Goal: Transaction & Acquisition: Purchase product/service

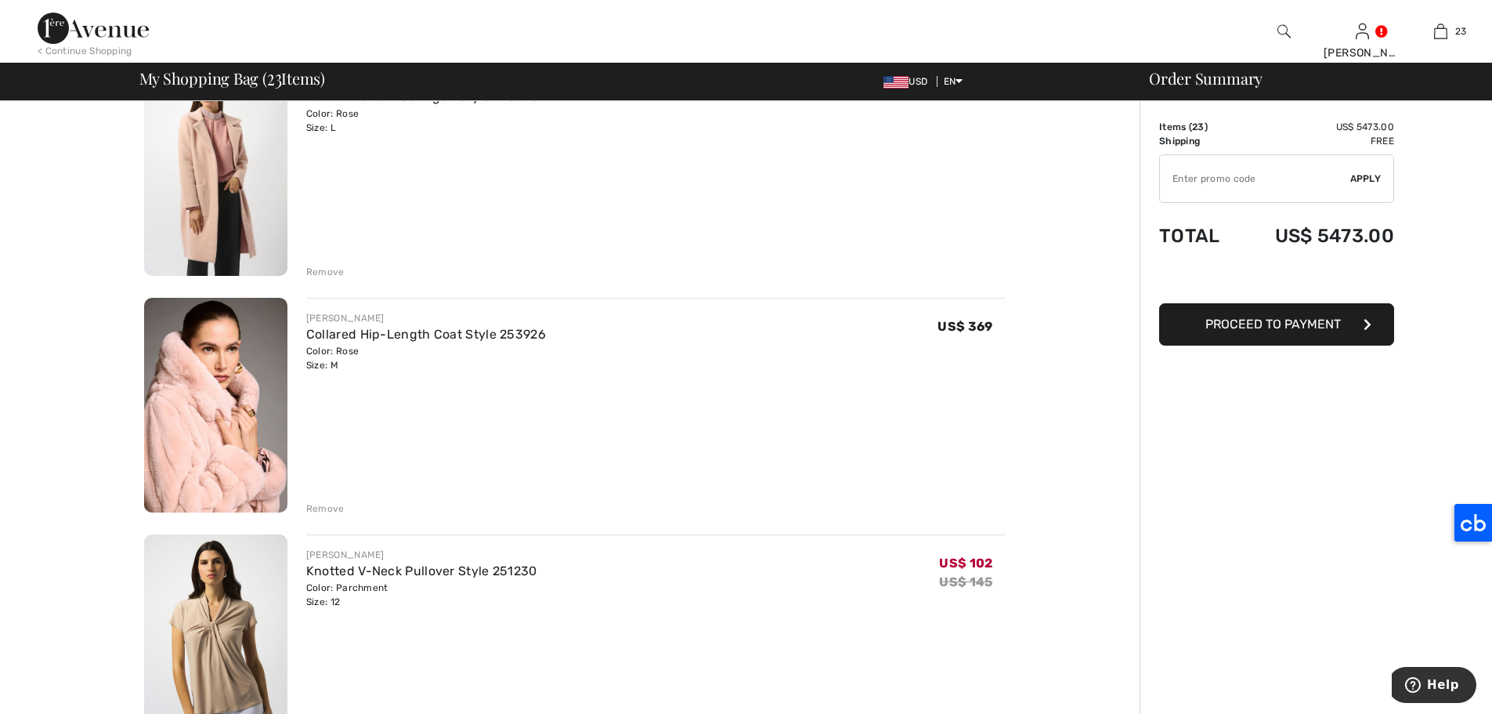
scroll to position [895, 0]
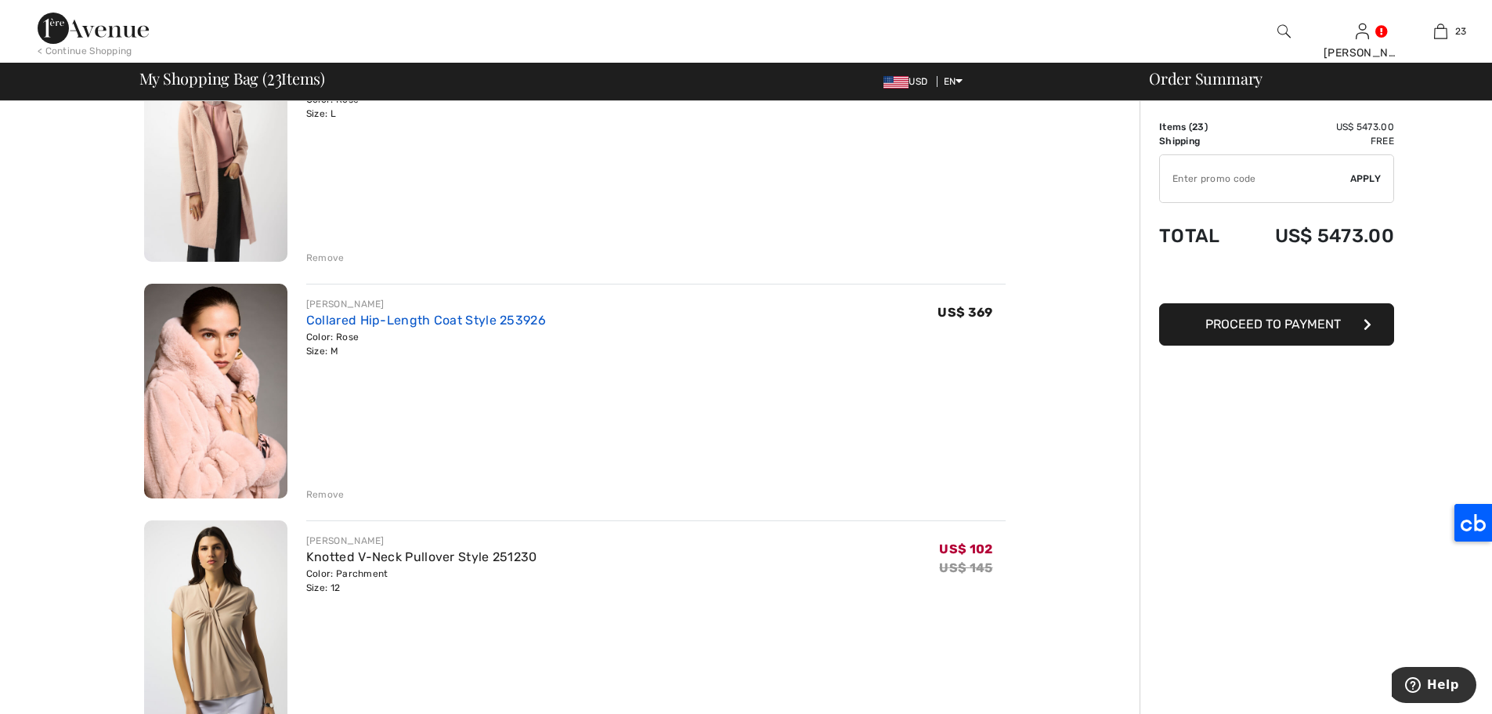
click at [497, 319] on link "Collared Hip-Length Coat Style 253926" at bounding box center [426, 320] width 240 height 15
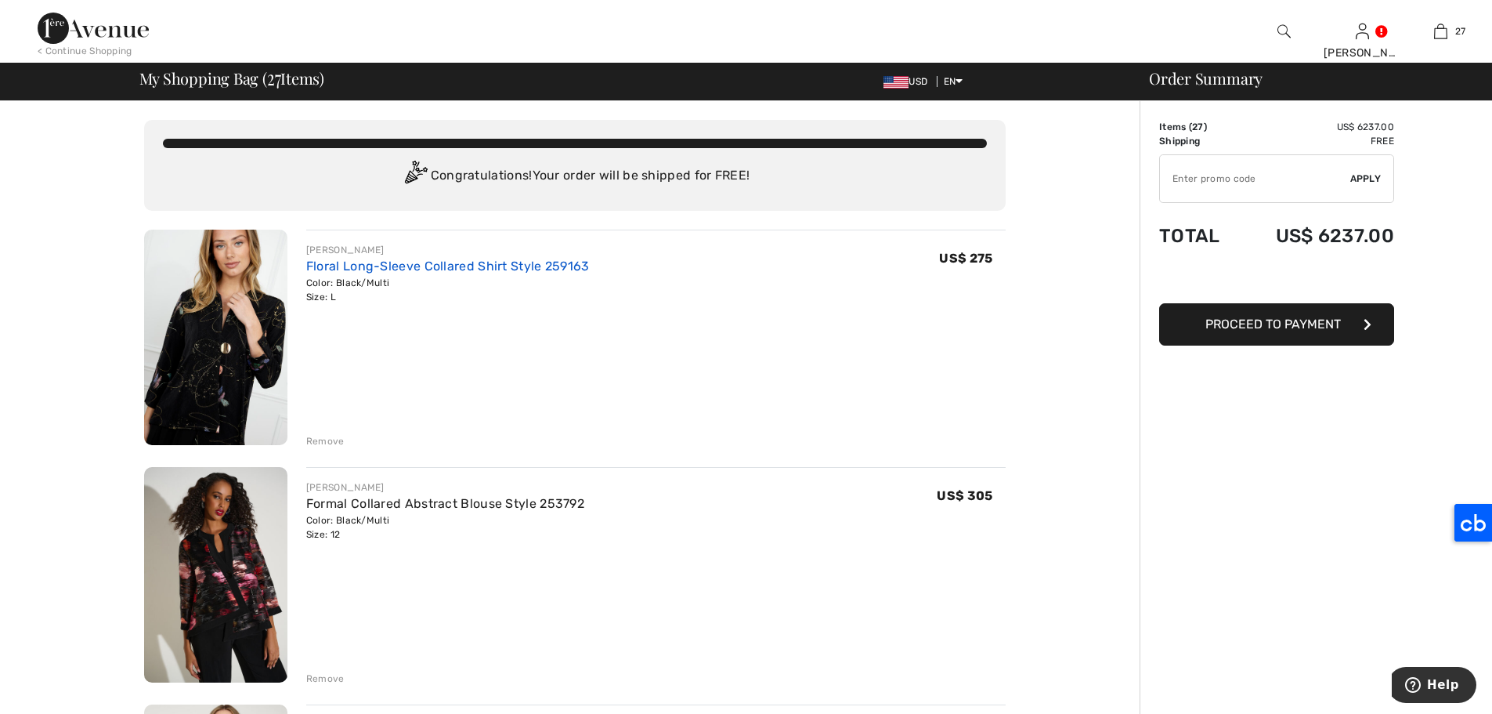
click at [518, 261] on link "Floral Long-Sleeve Collared Shirt Style 259163" at bounding box center [448, 265] width 284 height 15
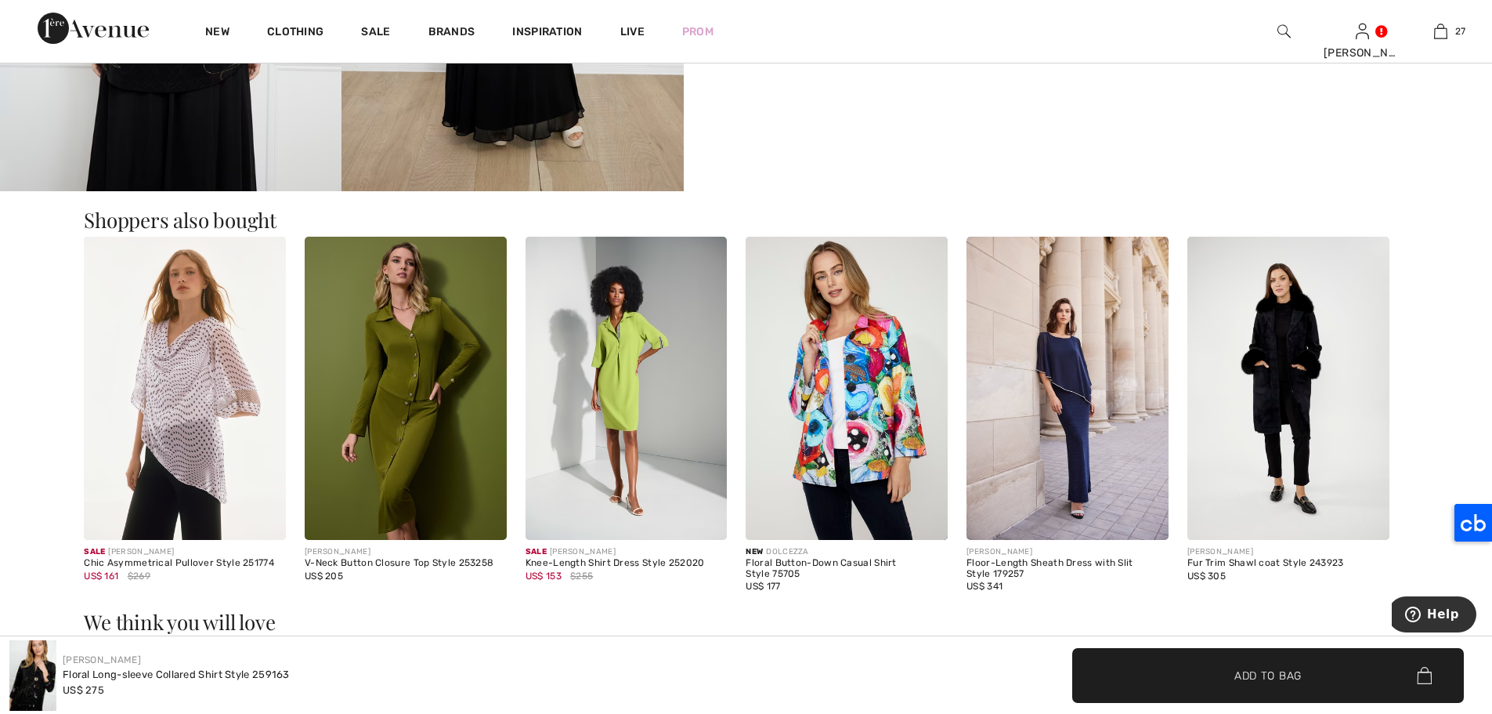
scroll to position [1192, 0]
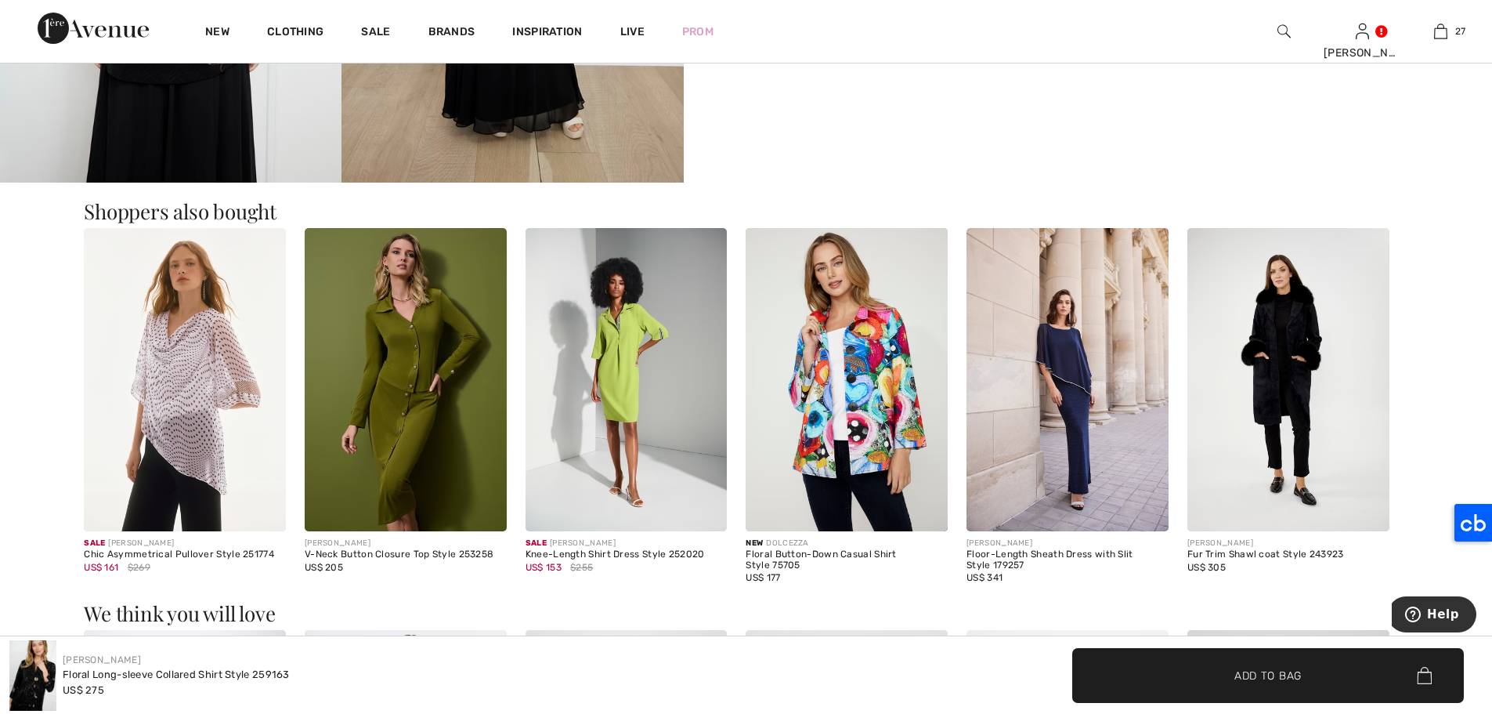
click at [870, 316] on img at bounding box center [847, 379] width 202 height 303
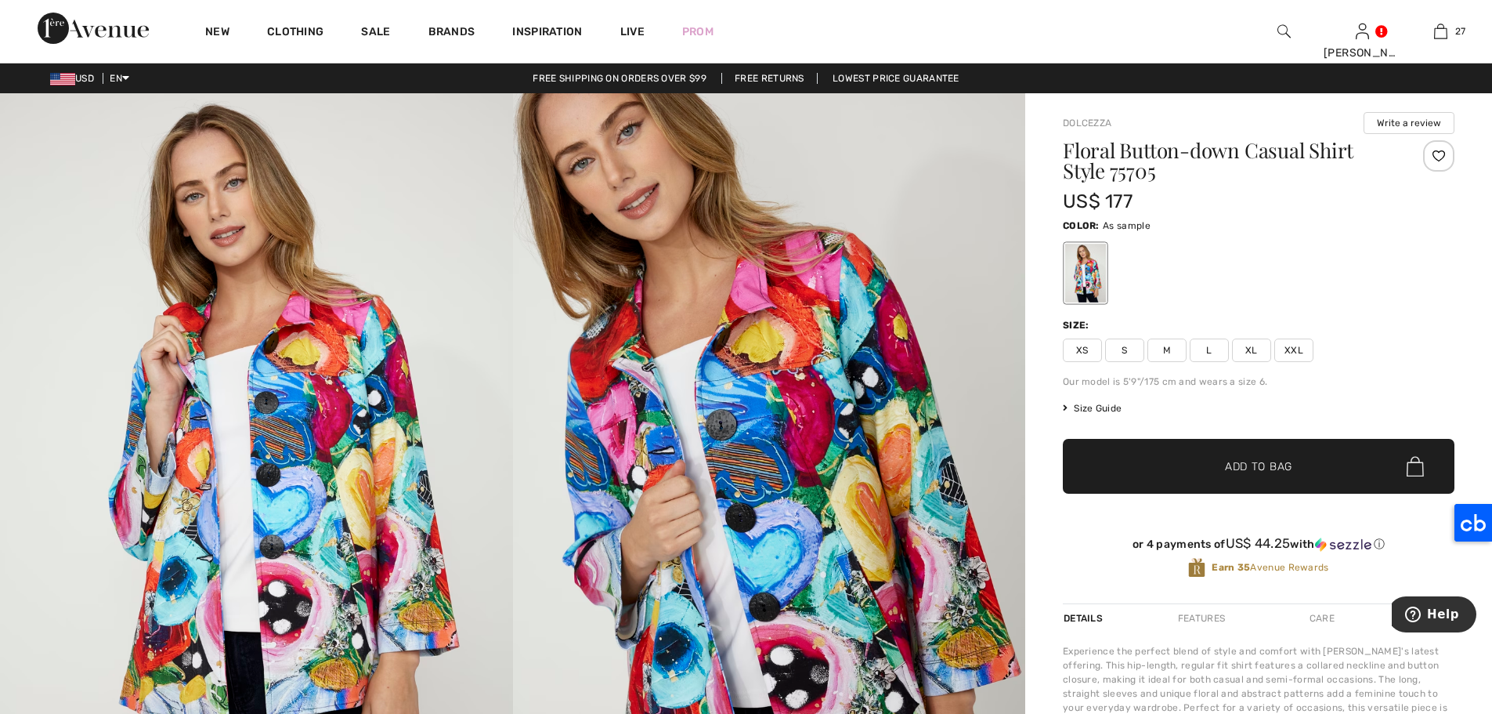
click at [1254, 352] on span "XL" at bounding box center [1251, 349] width 39 height 23
click at [1307, 473] on span "✔ Added to Bag Add to Bag" at bounding box center [1259, 466] width 392 height 55
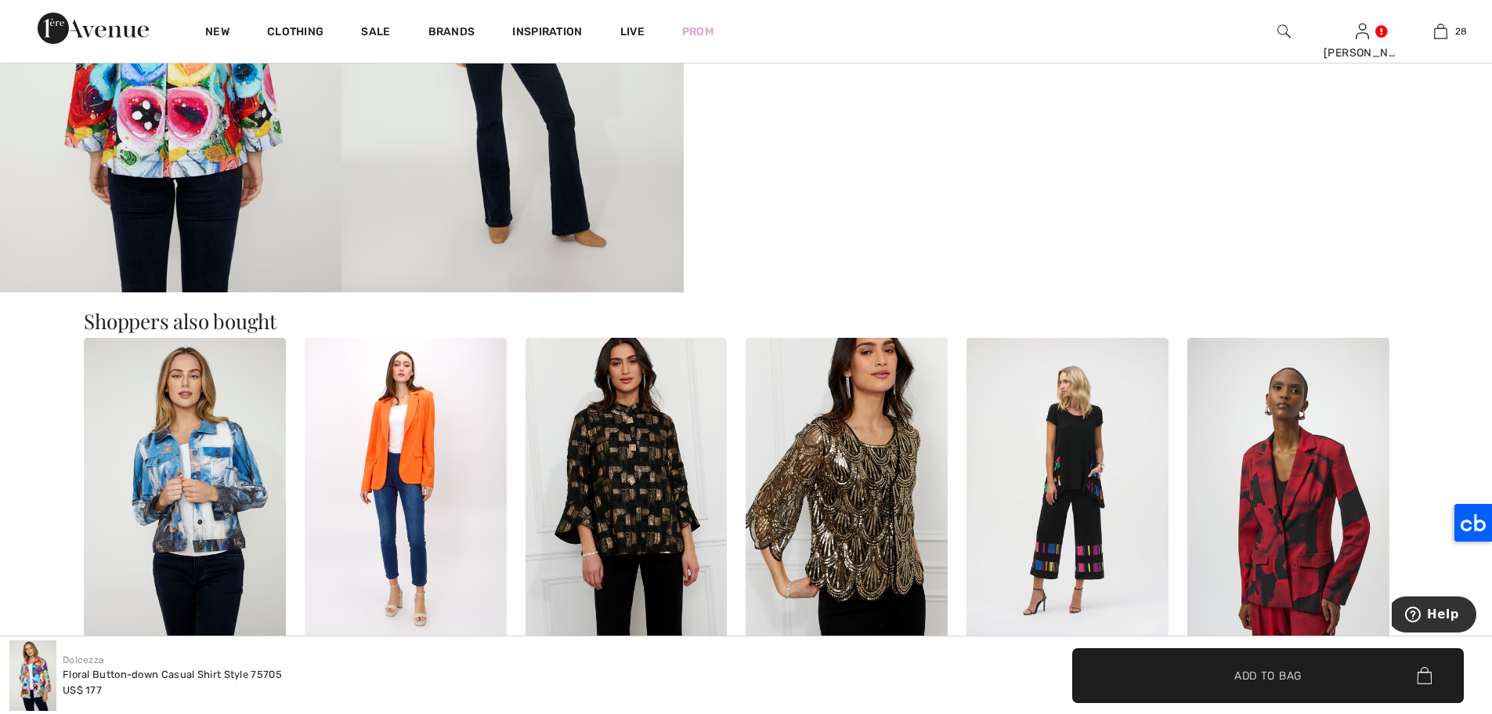
scroll to position [1212, 0]
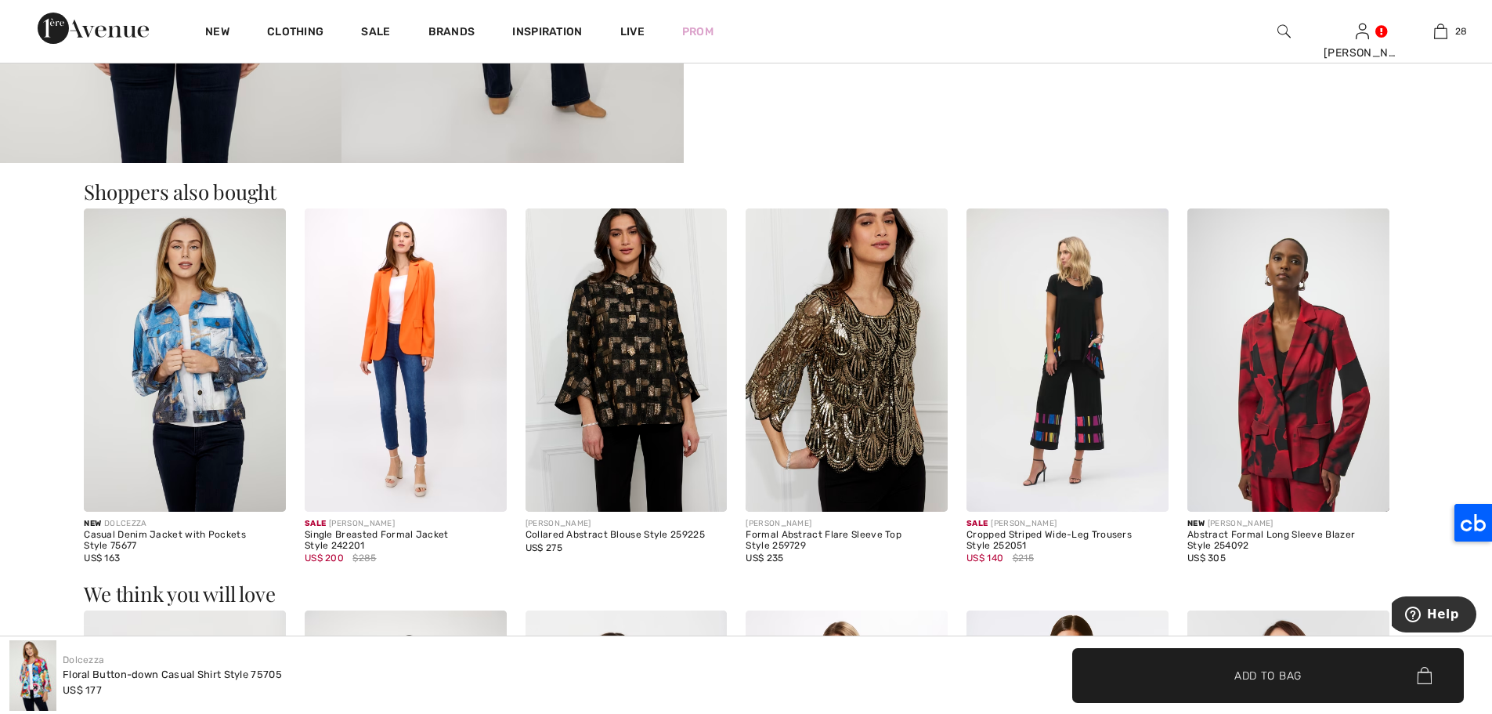
click at [587, 288] on img at bounding box center [627, 359] width 202 height 303
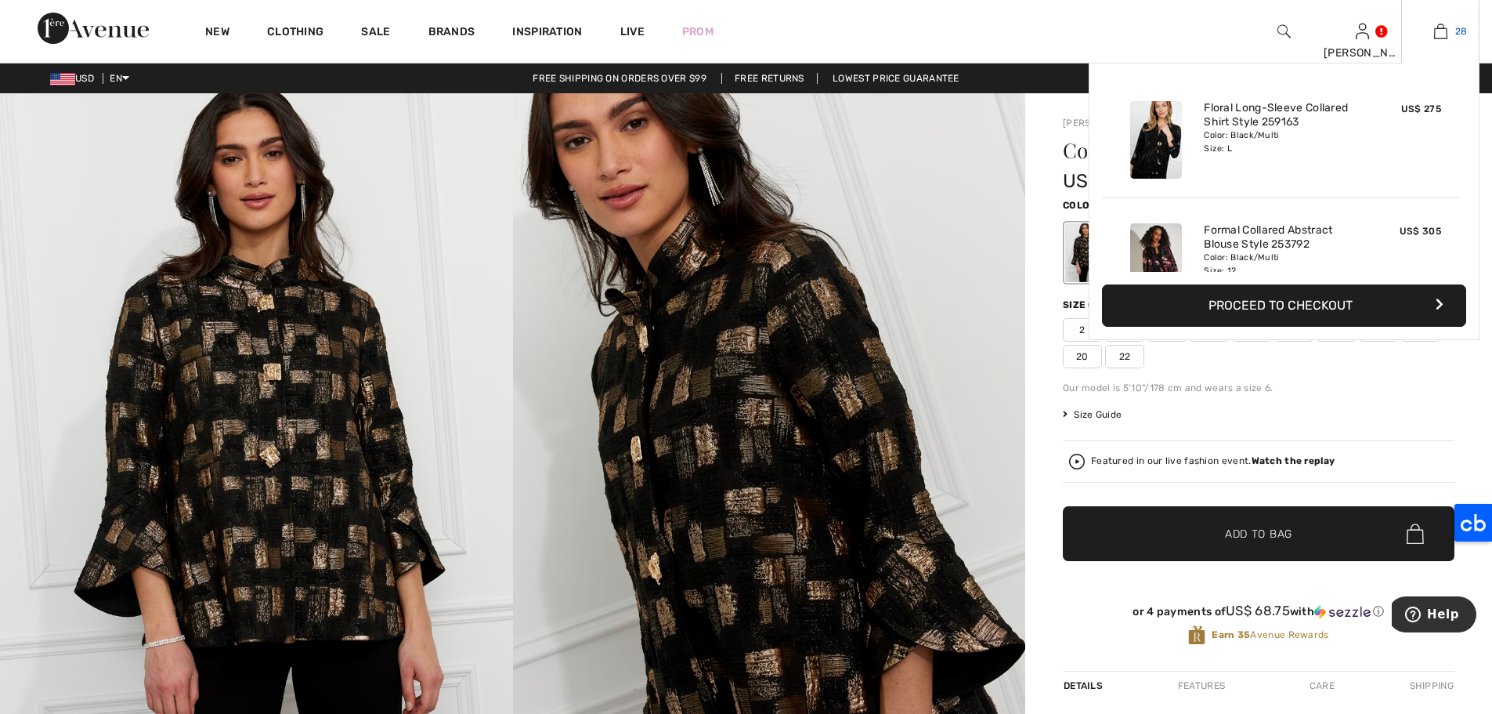
click at [1437, 34] on img at bounding box center [1440, 31] width 13 height 19
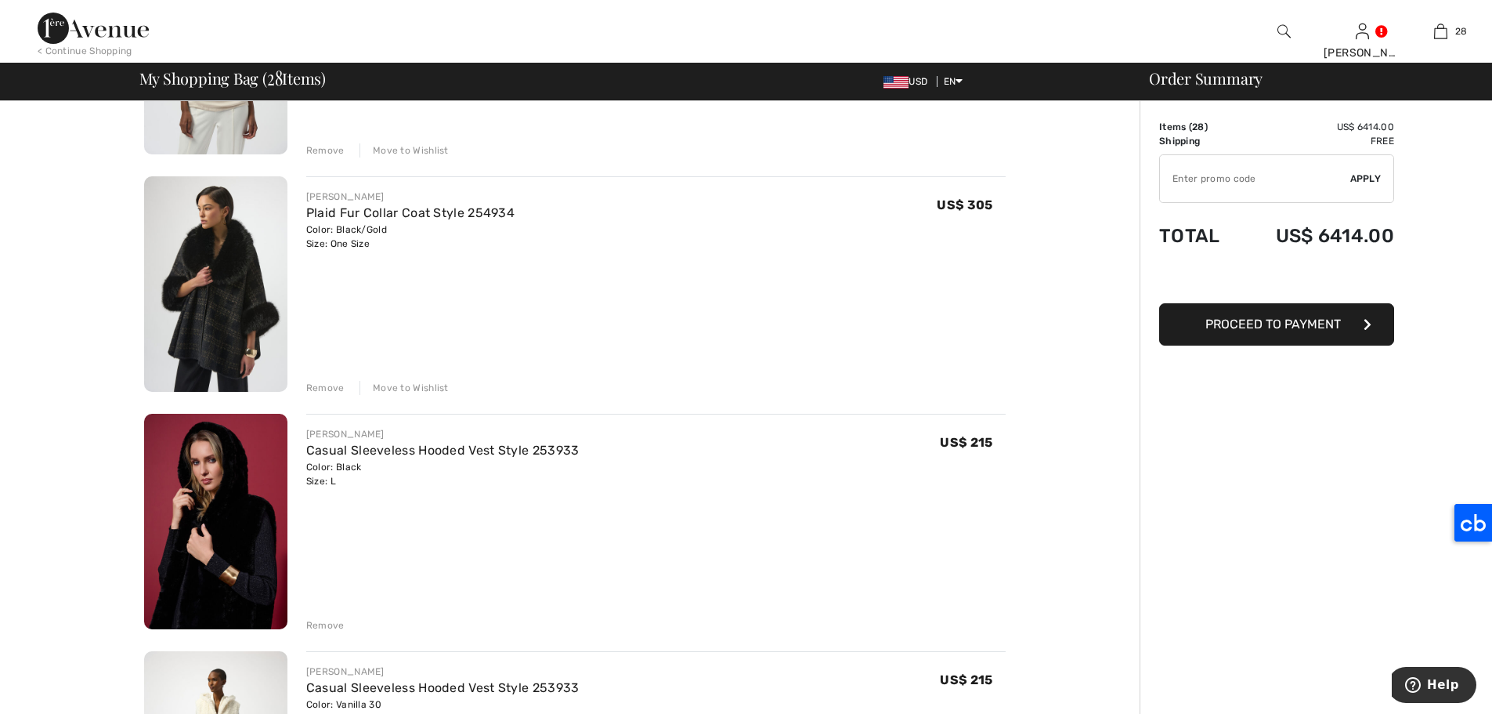
scroll to position [2467, 0]
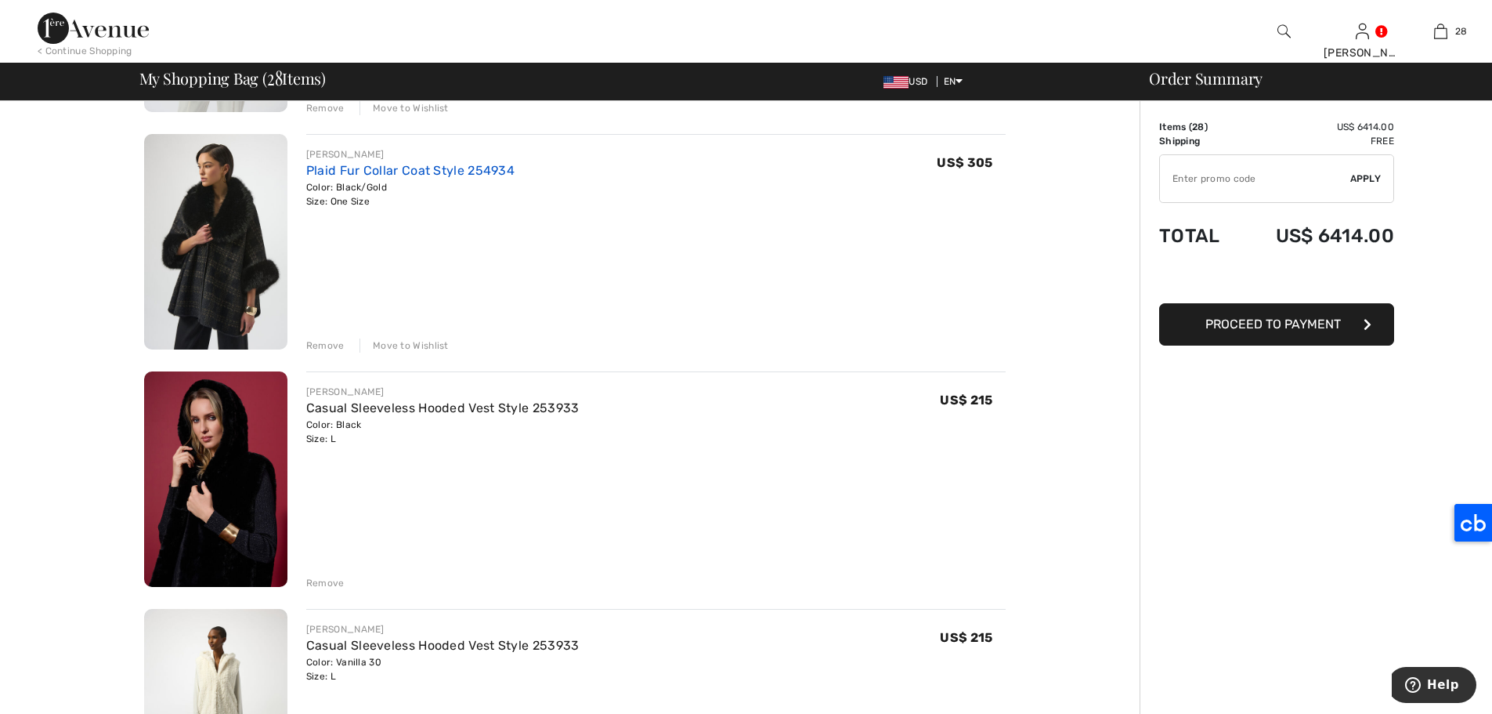
click at [409, 168] on link "Plaid Fur Collar Coat Style 254934" at bounding box center [410, 170] width 208 height 15
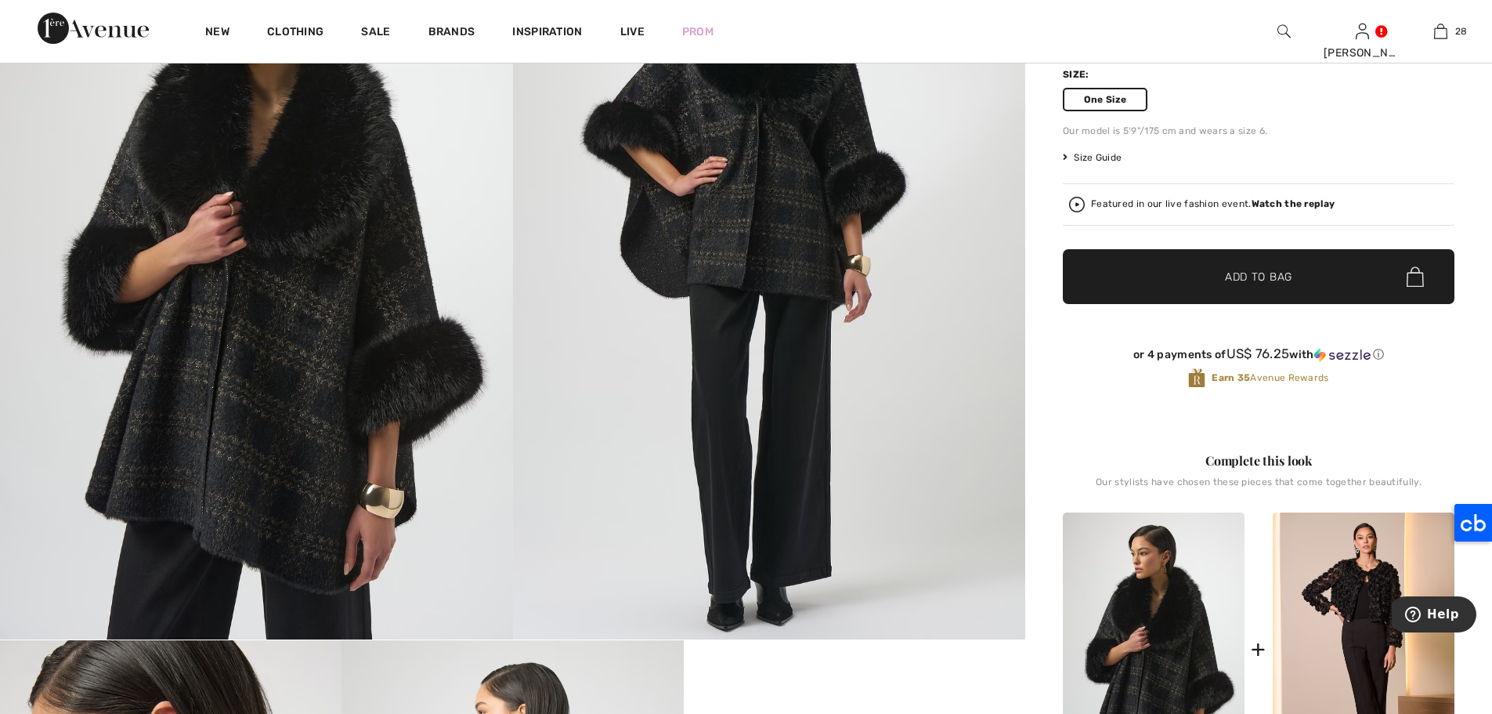
scroll to position [10, 0]
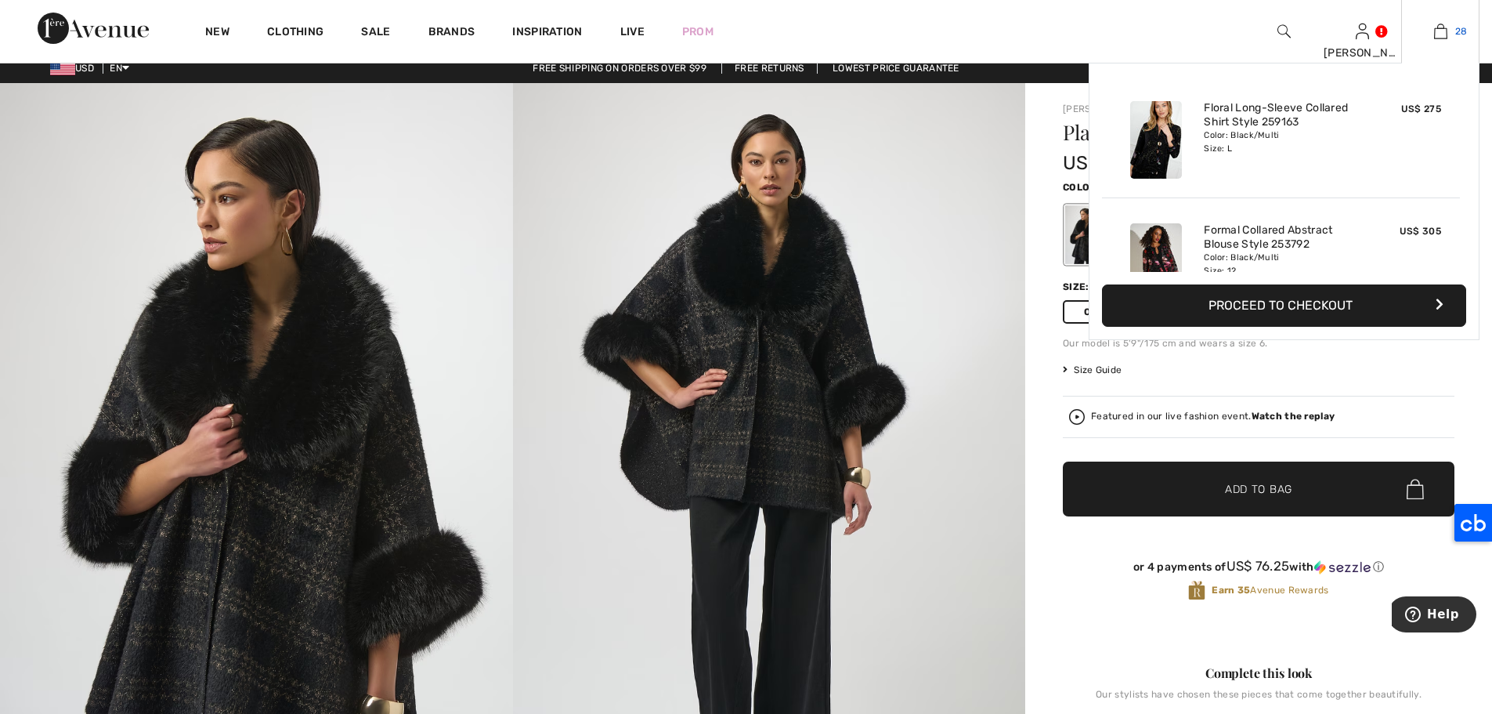
click at [1448, 33] on link "28" at bounding box center [1440, 31] width 77 height 19
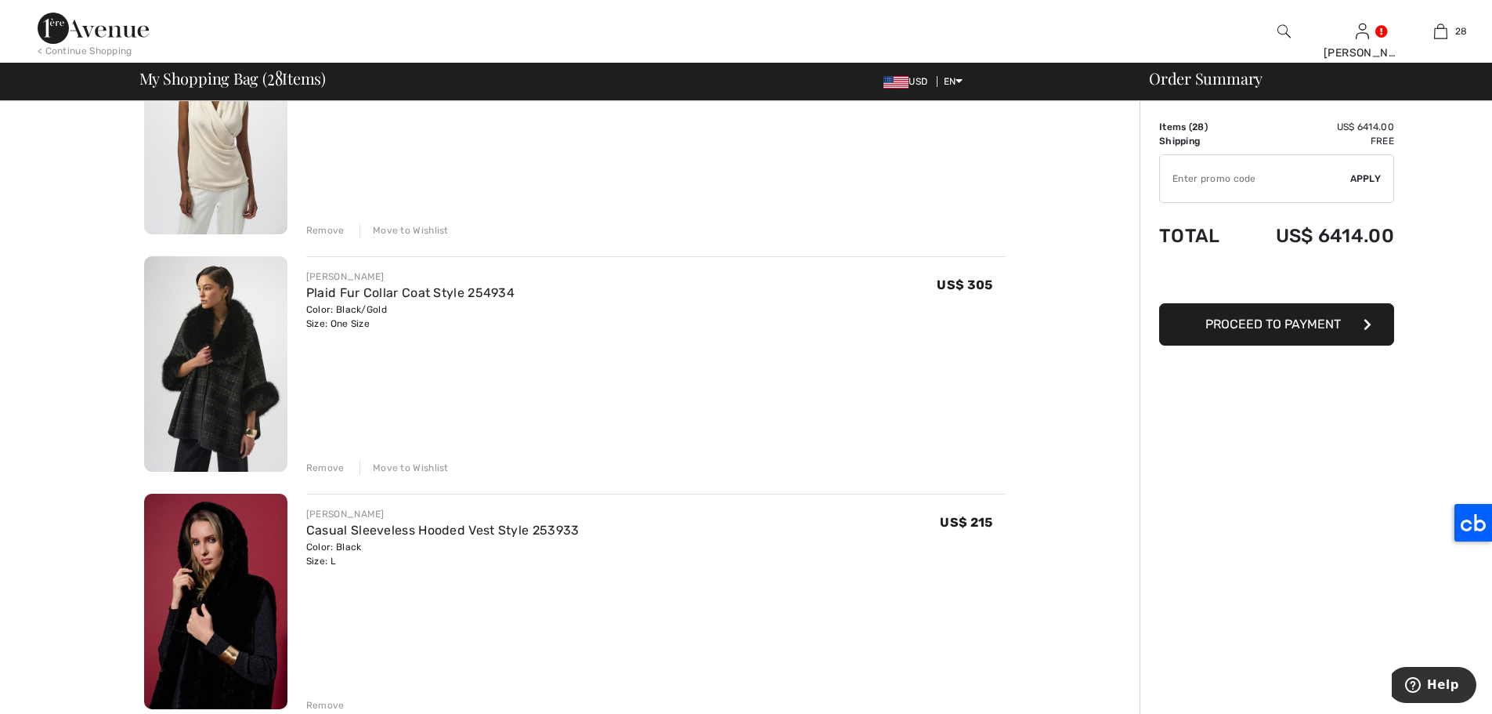
scroll to position [2370, 0]
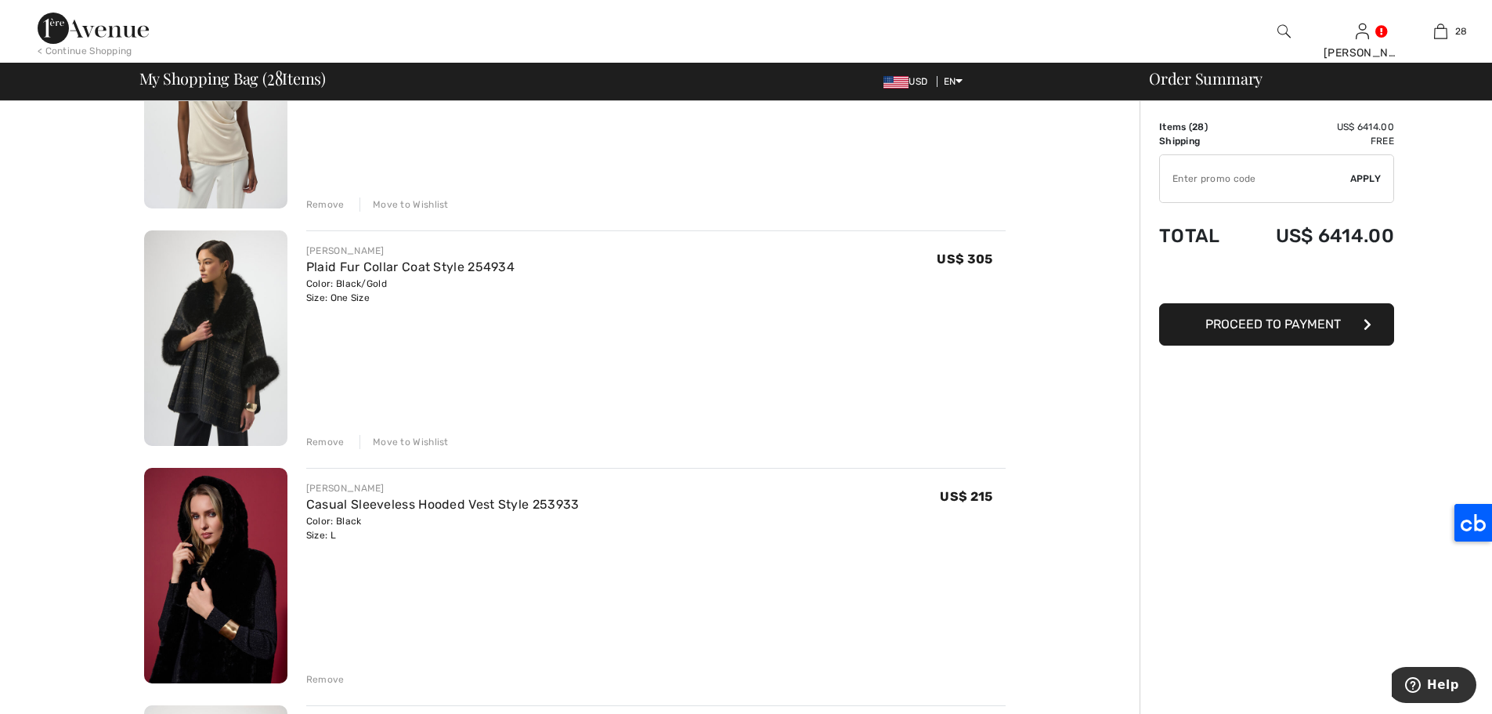
click at [422, 439] on div "Move to Wishlist" at bounding box center [404, 442] width 89 height 14
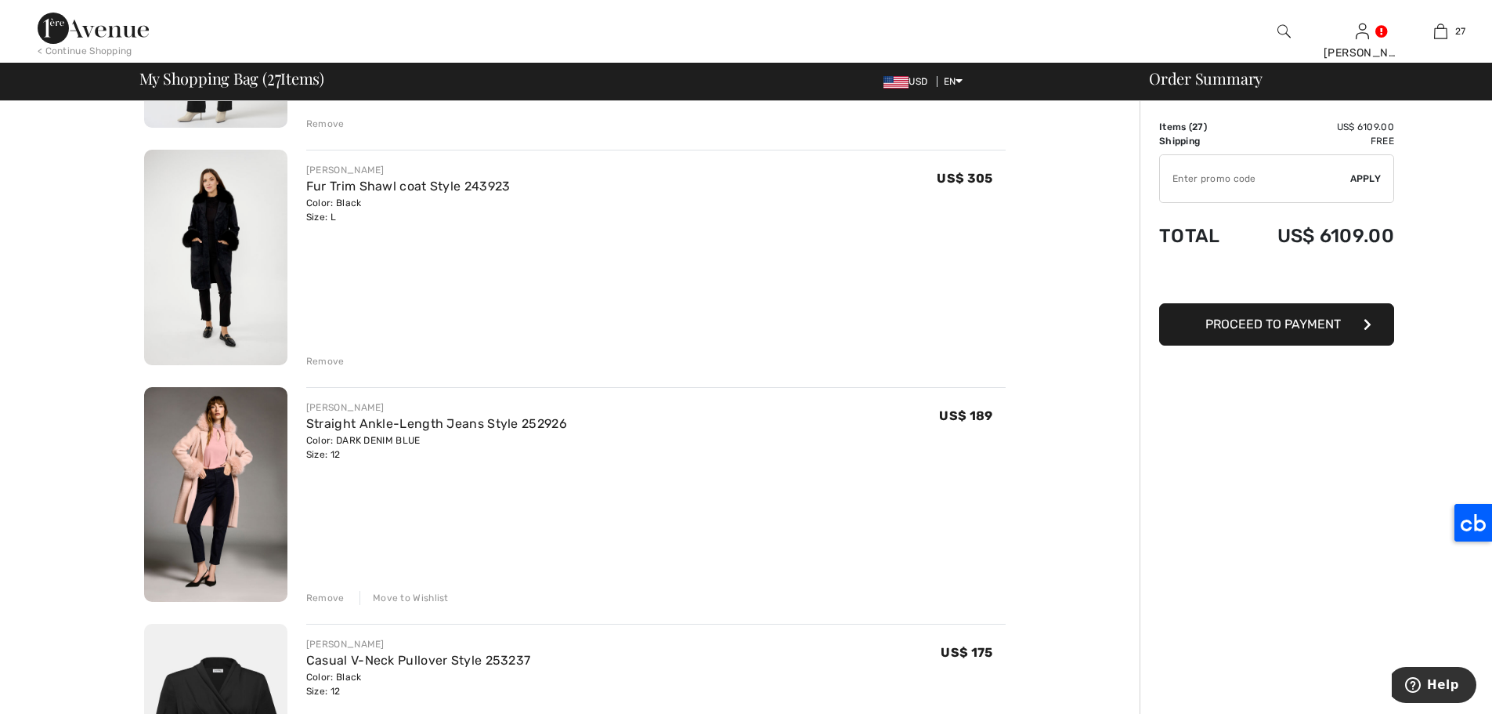
scroll to position [2950, 0]
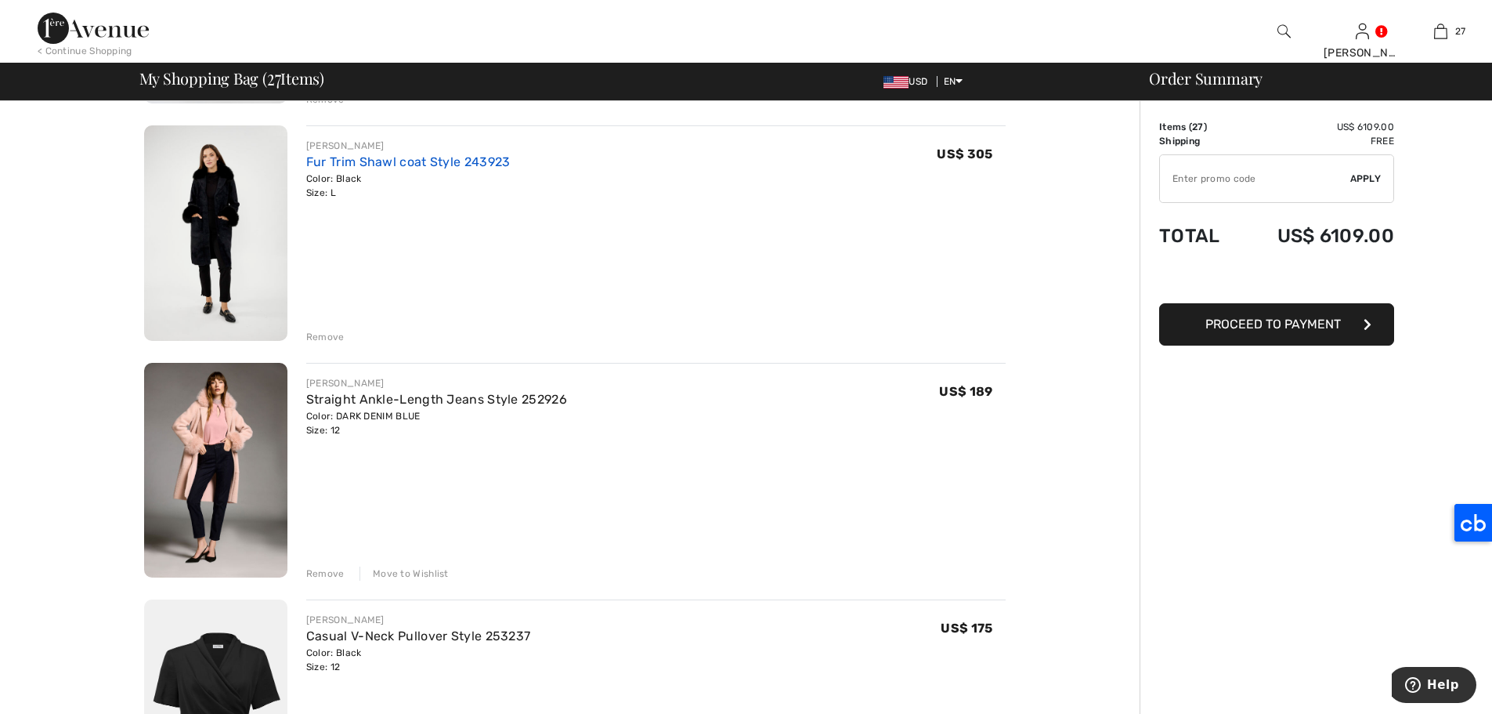
click at [410, 162] on link "Fur Trim Shawl coat Style 243923" at bounding box center [408, 161] width 204 height 15
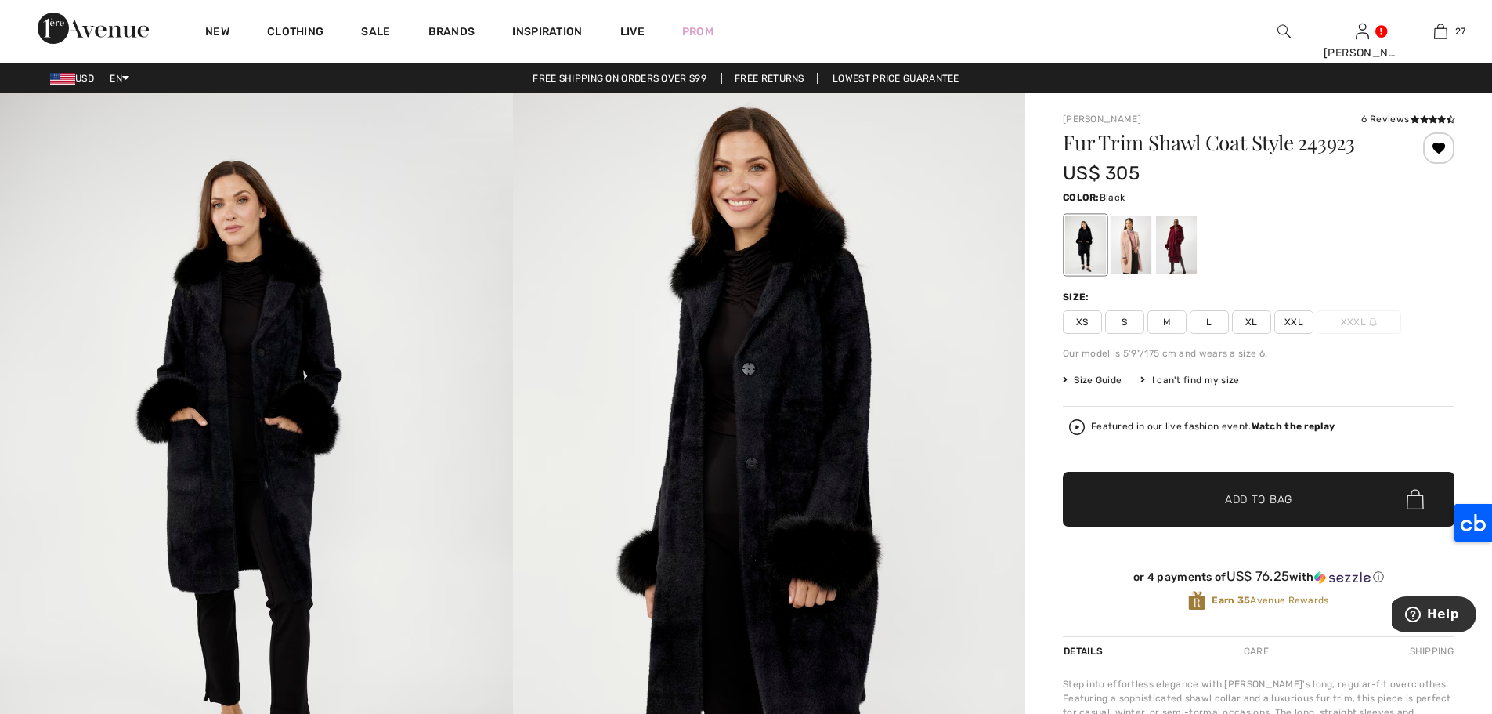
click at [1422, 114] on span at bounding box center [1431, 119] width 45 height 11
click at [1429, 117] on icon at bounding box center [1433, 119] width 9 height 8
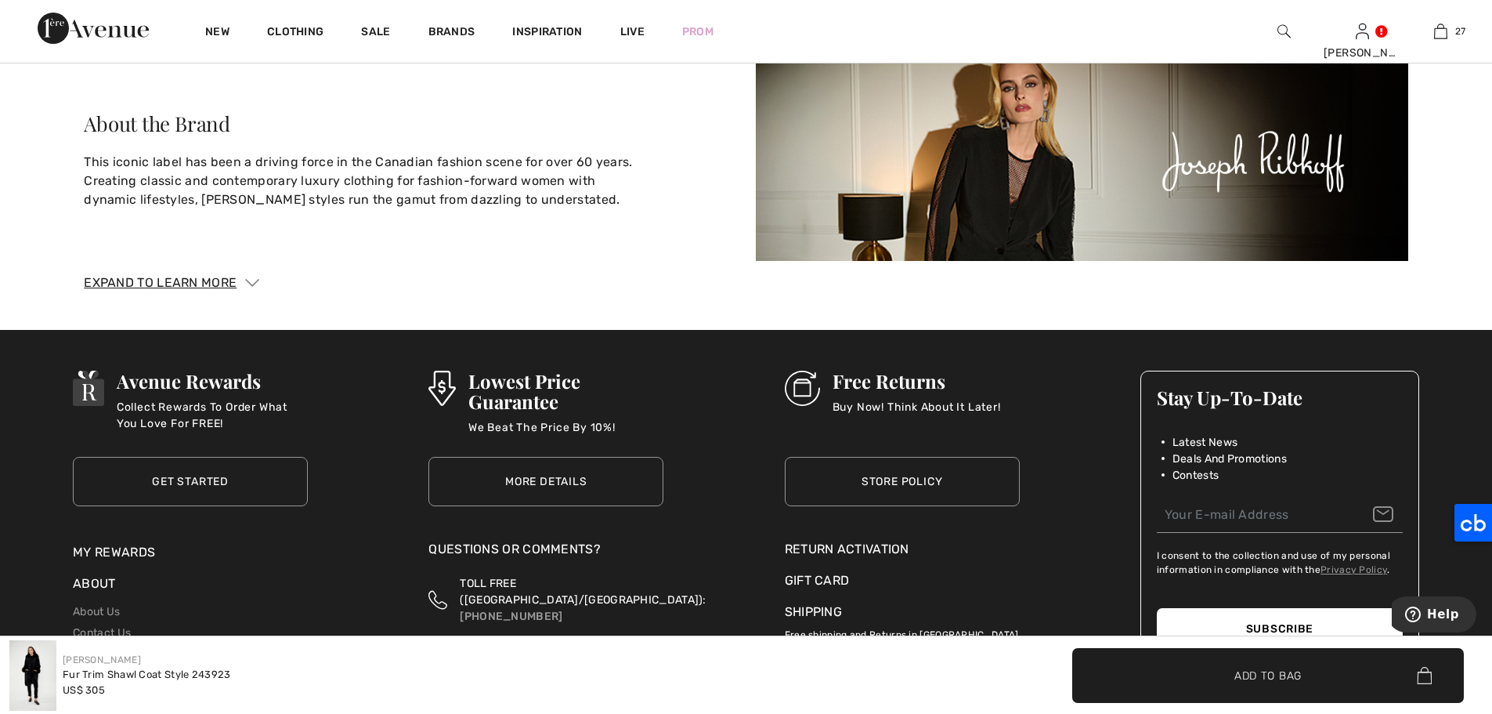
scroll to position [3086, 0]
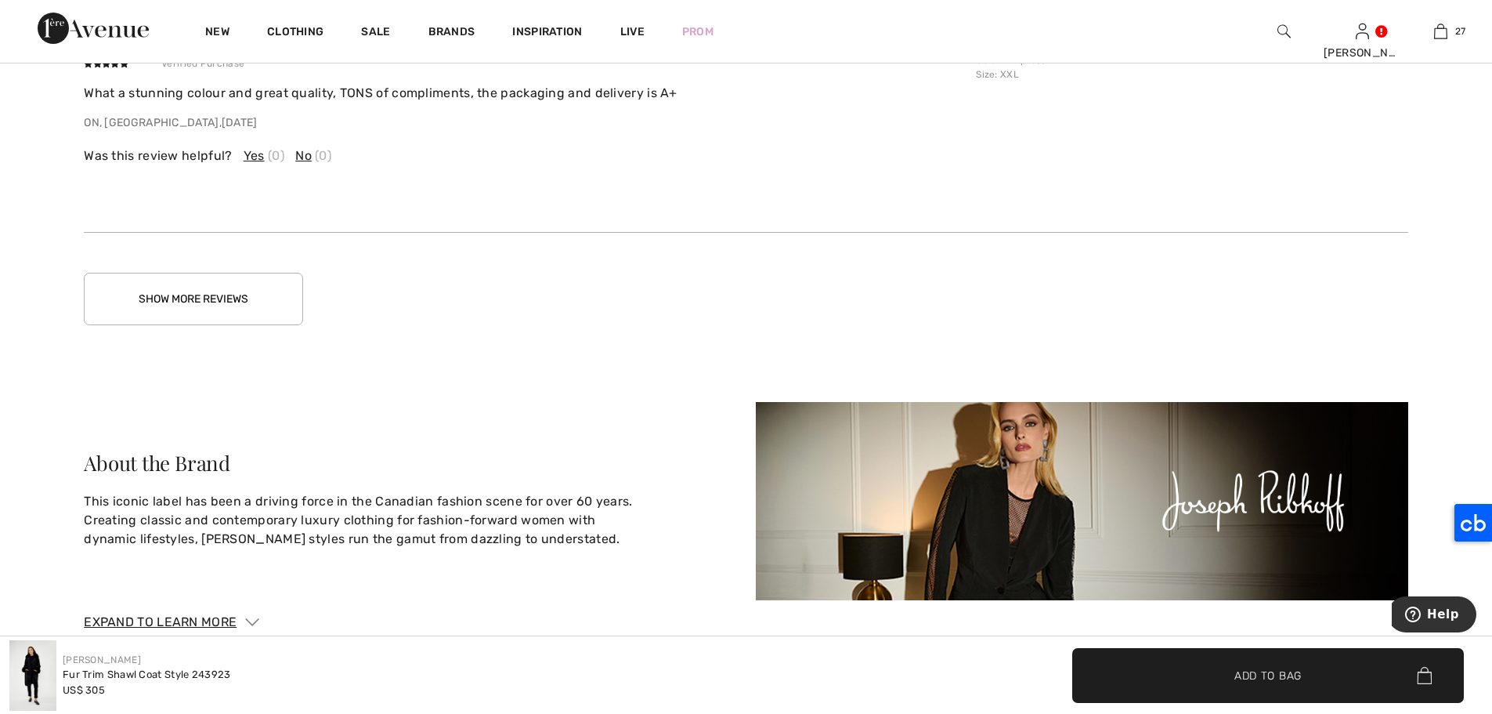
click at [204, 315] on button "Show More Reviews" at bounding box center [193, 299] width 219 height 52
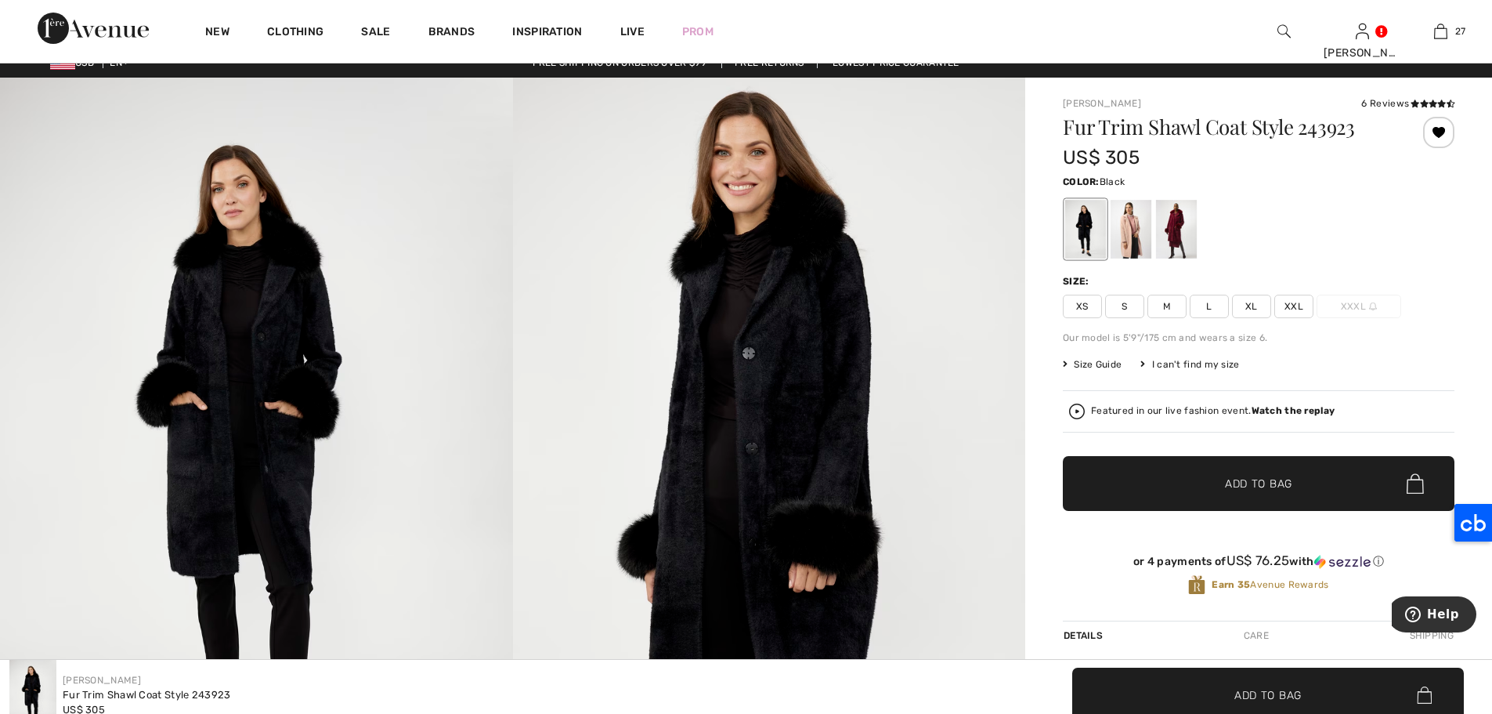
scroll to position [0, 0]
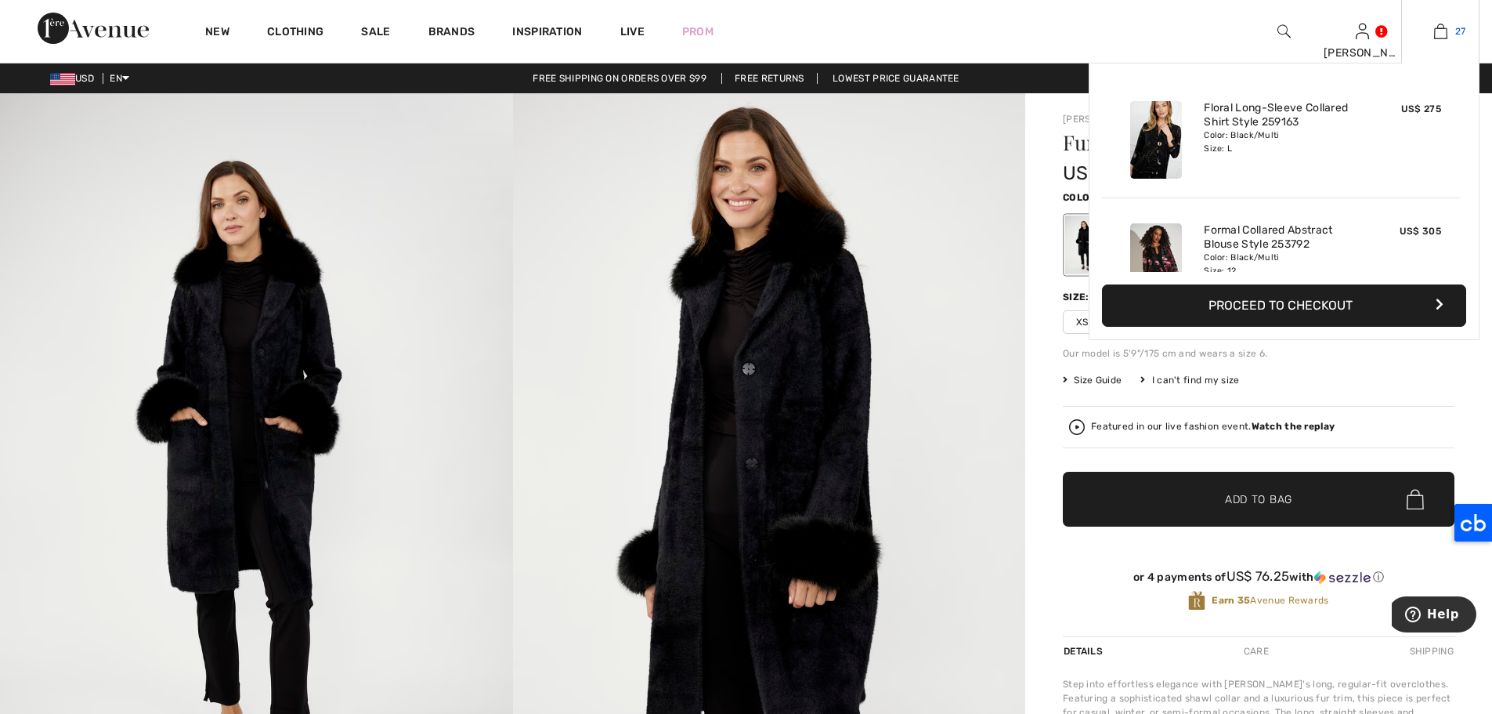
click at [1437, 36] on img at bounding box center [1440, 31] width 13 height 19
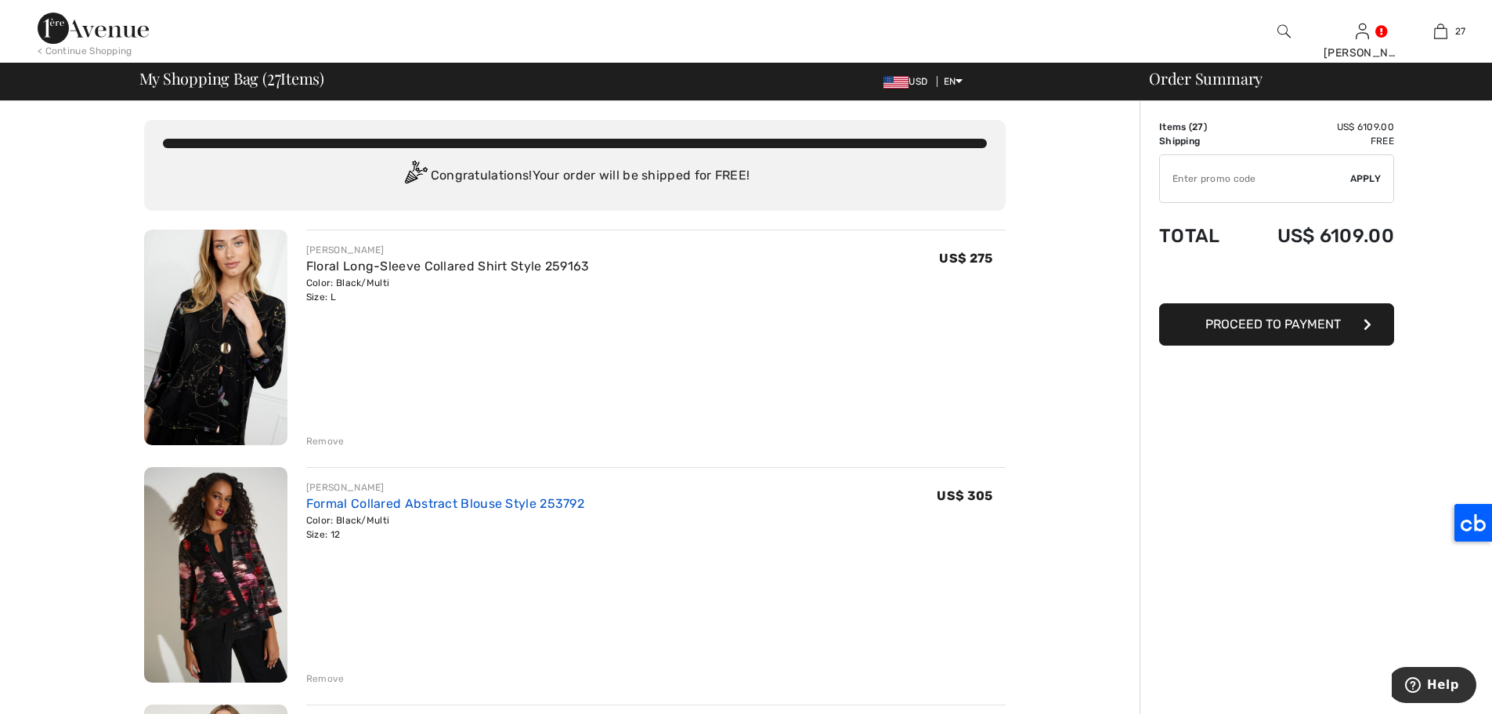
click at [529, 505] on link "Formal Collared Abstract Blouse Style 253792" at bounding box center [445, 503] width 278 height 15
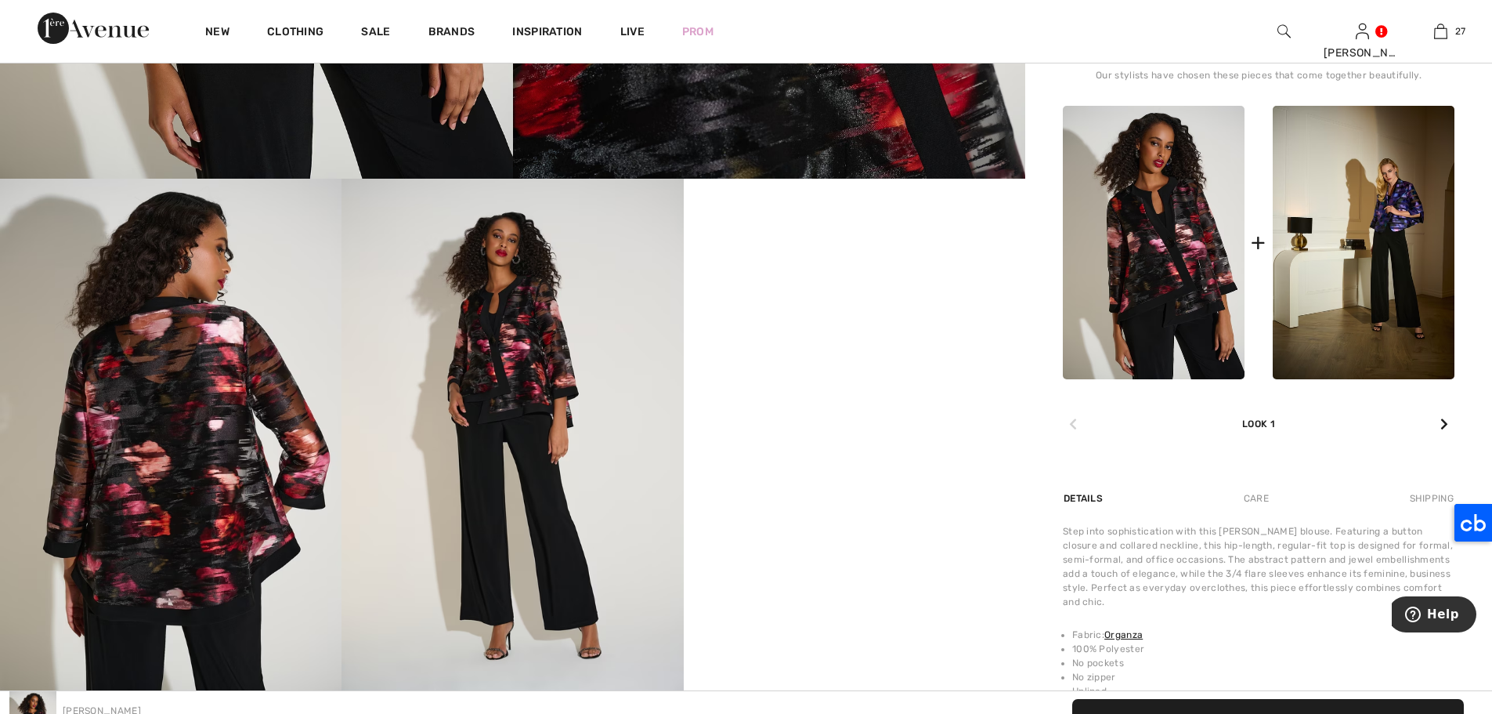
scroll to position [713, 0]
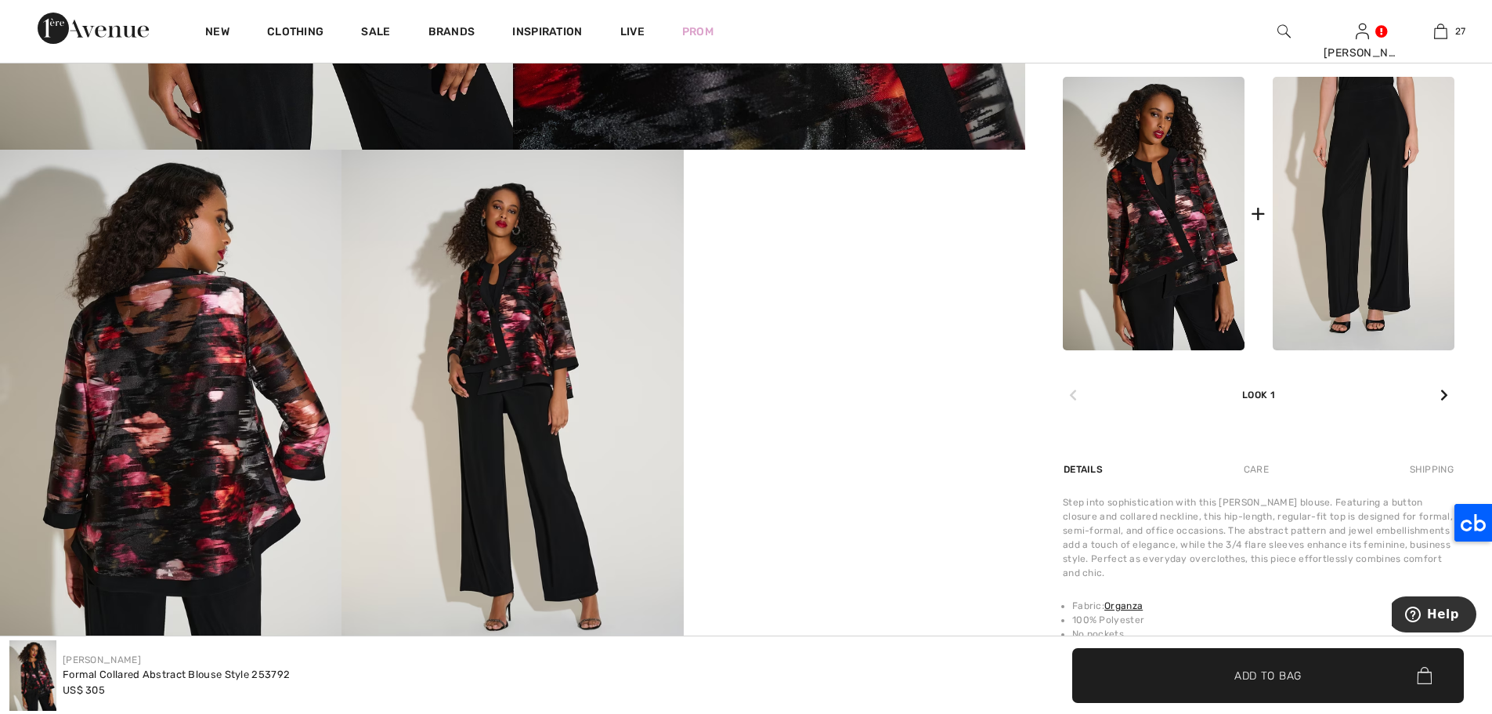
click at [1392, 175] on img at bounding box center [1364, 213] width 182 height 273
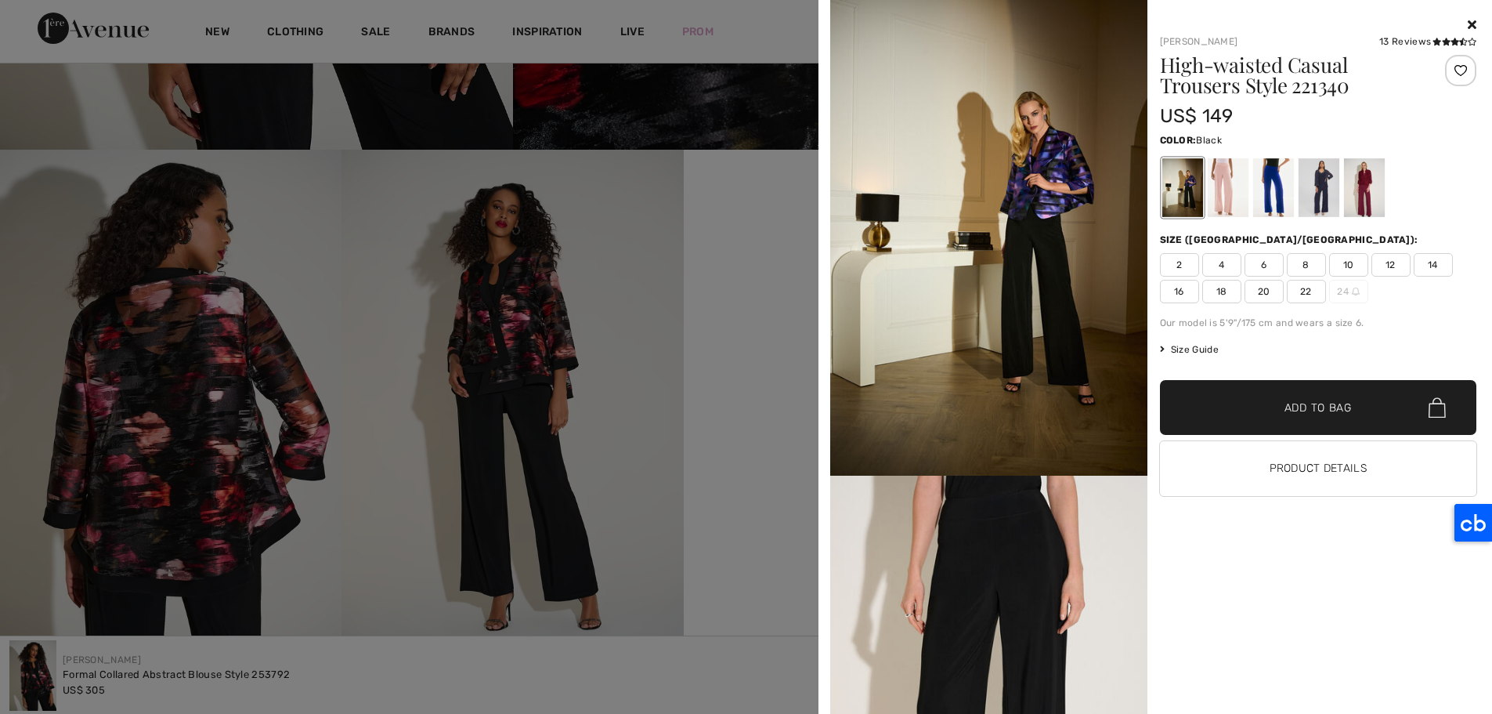
click at [1469, 22] on icon at bounding box center [1472, 24] width 9 height 13
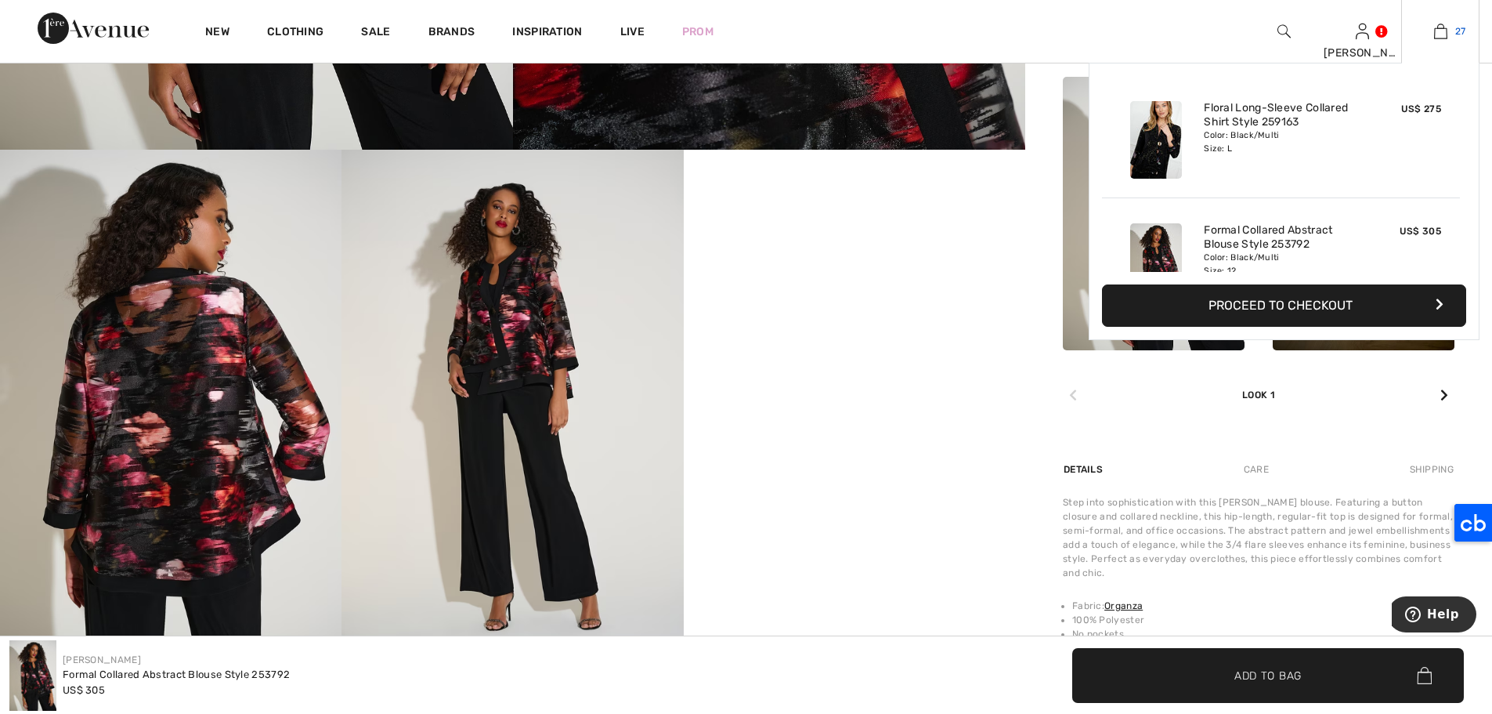
click at [1441, 32] on img at bounding box center [1440, 31] width 13 height 19
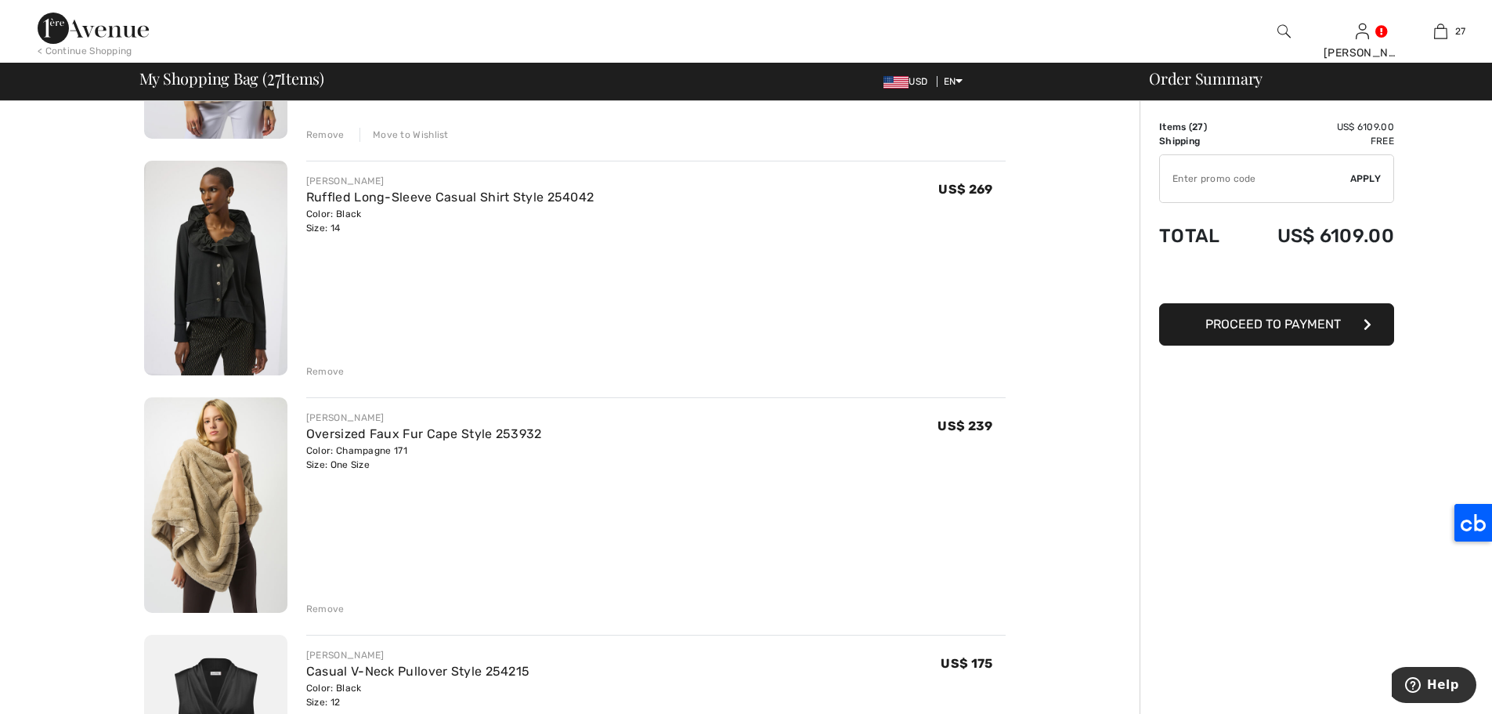
scroll to position [1733, 0]
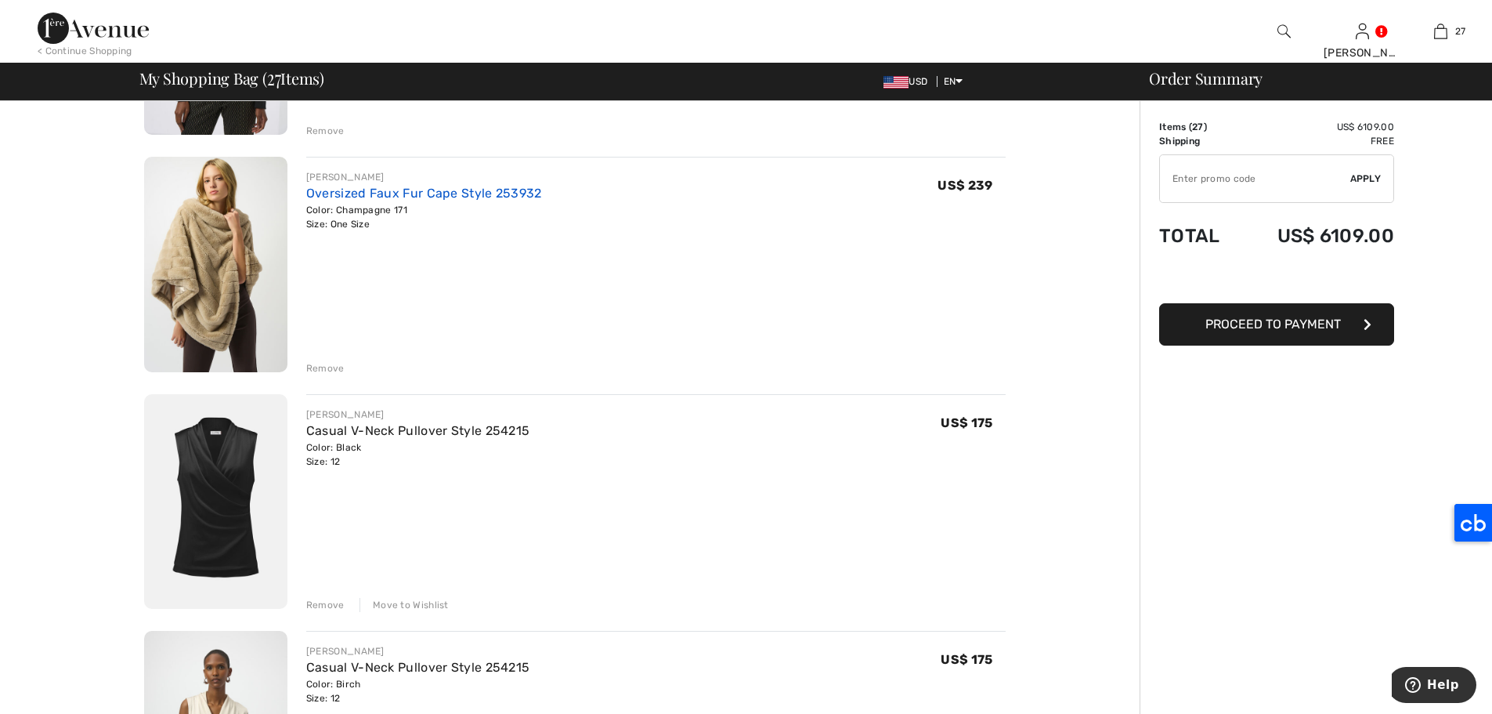
click at [479, 194] on link "Oversized Faux Fur Cape Style 253932" at bounding box center [424, 193] width 236 height 15
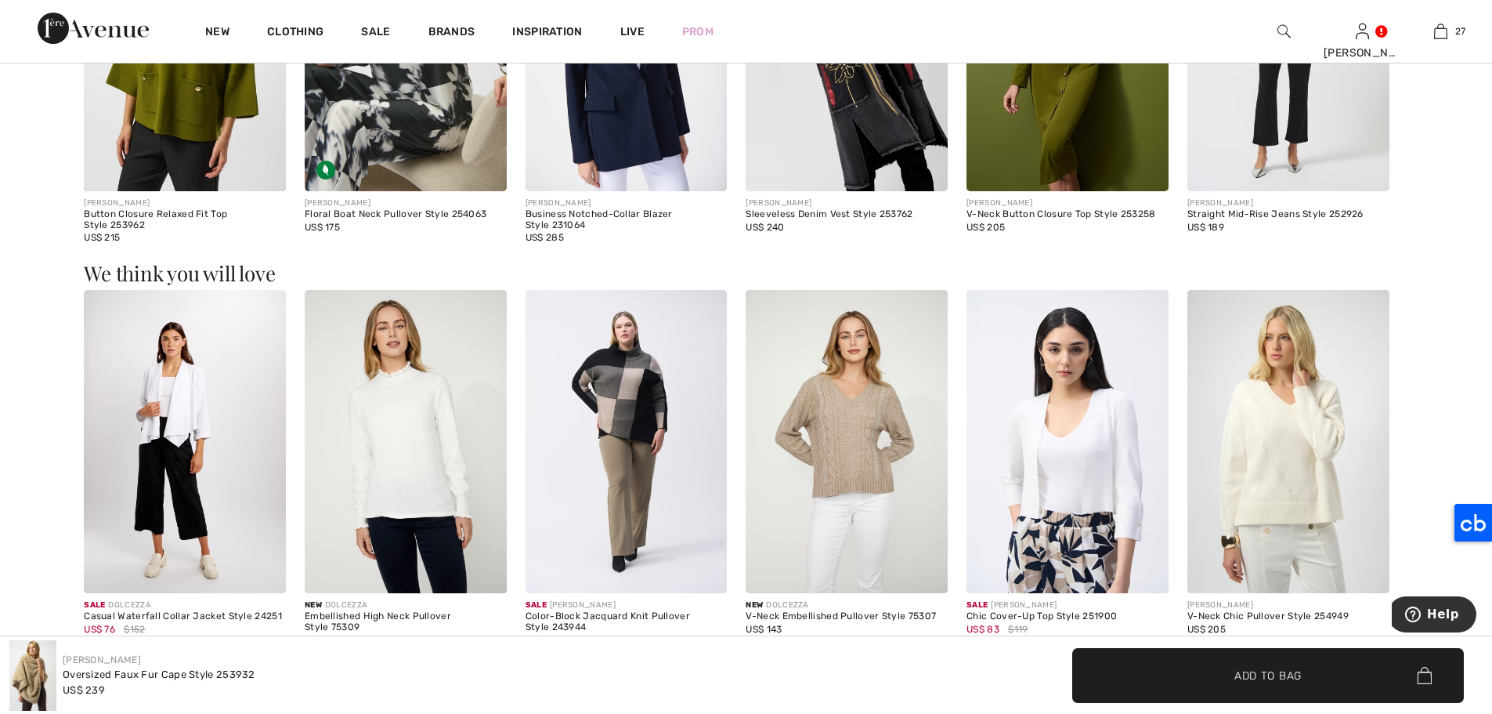
scroll to position [1578, 0]
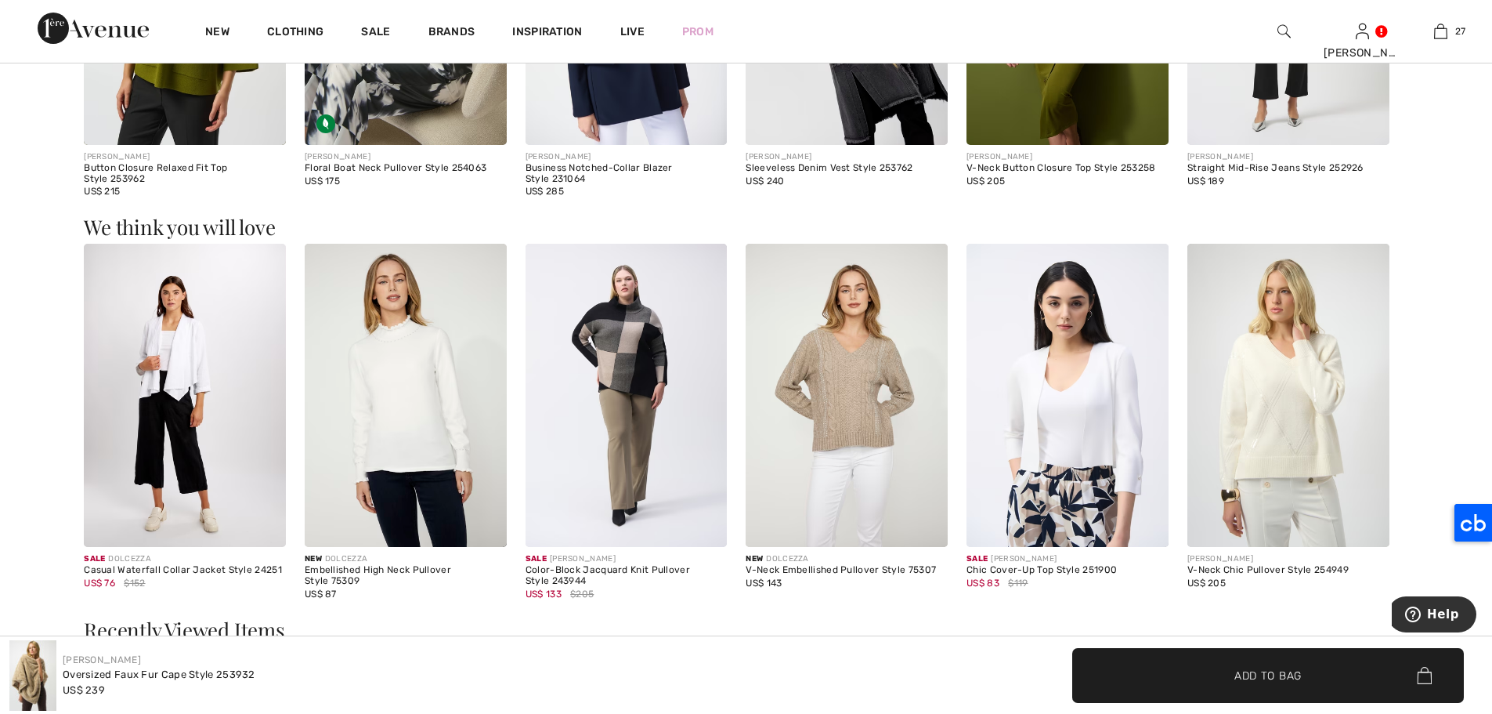
click at [172, 365] on img at bounding box center [185, 395] width 202 height 303
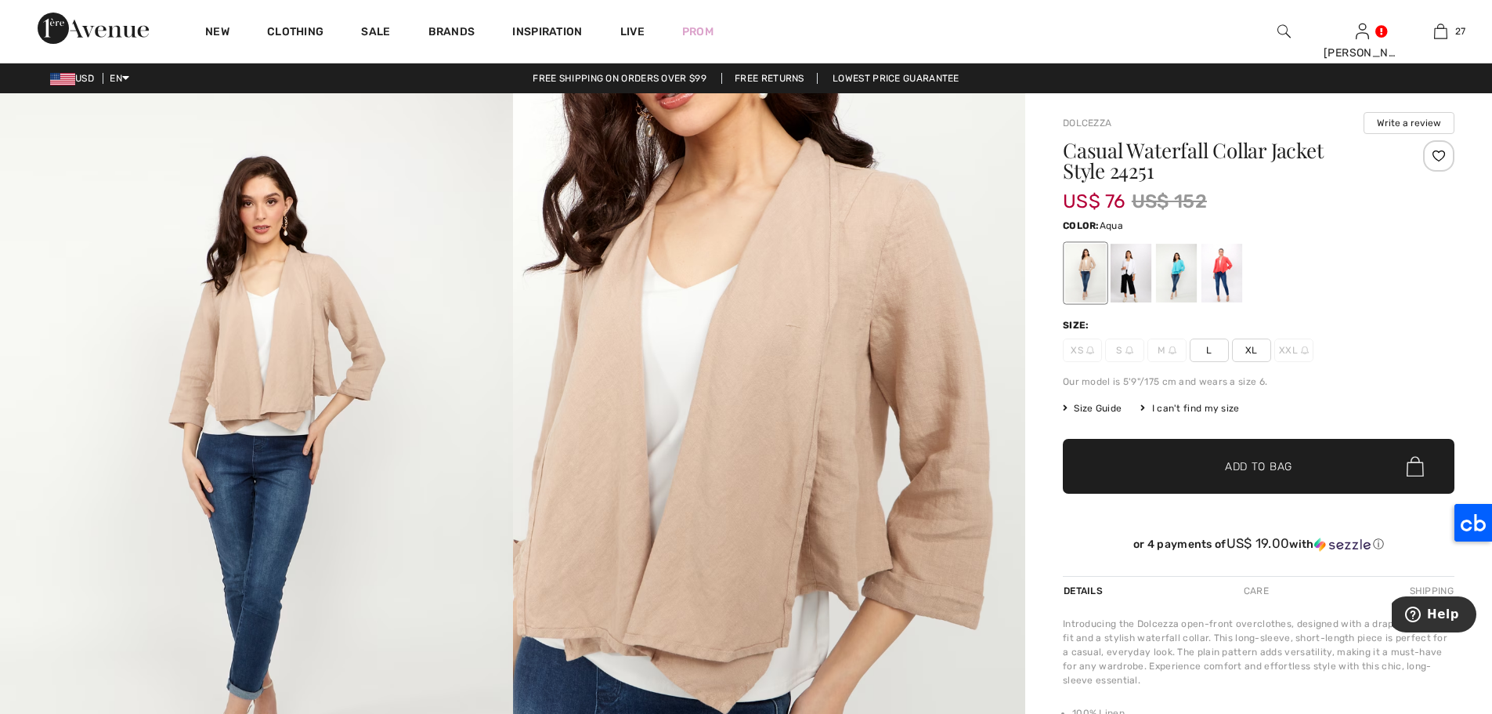
click at [1177, 261] on div at bounding box center [1176, 273] width 41 height 59
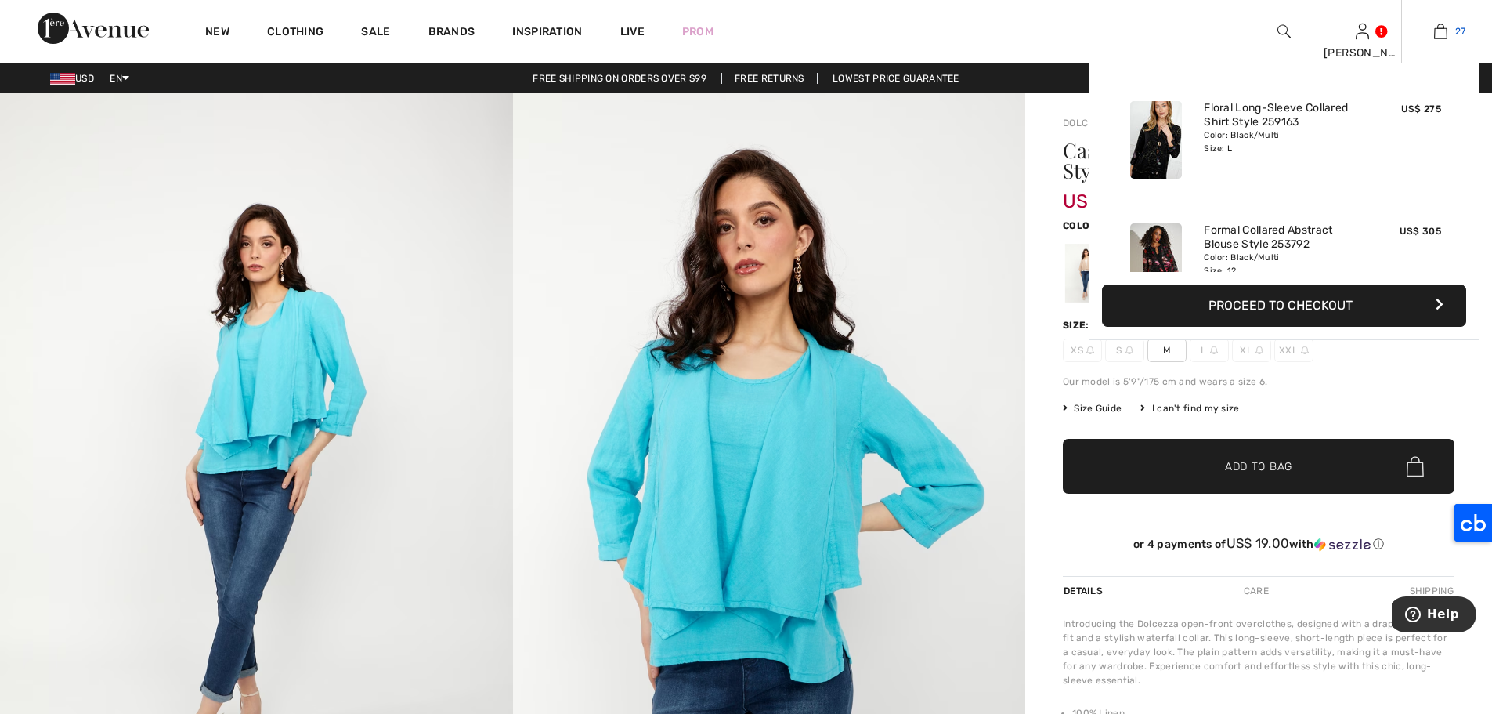
click at [1447, 25] on img at bounding box center [1440, 31] width 13 height 19
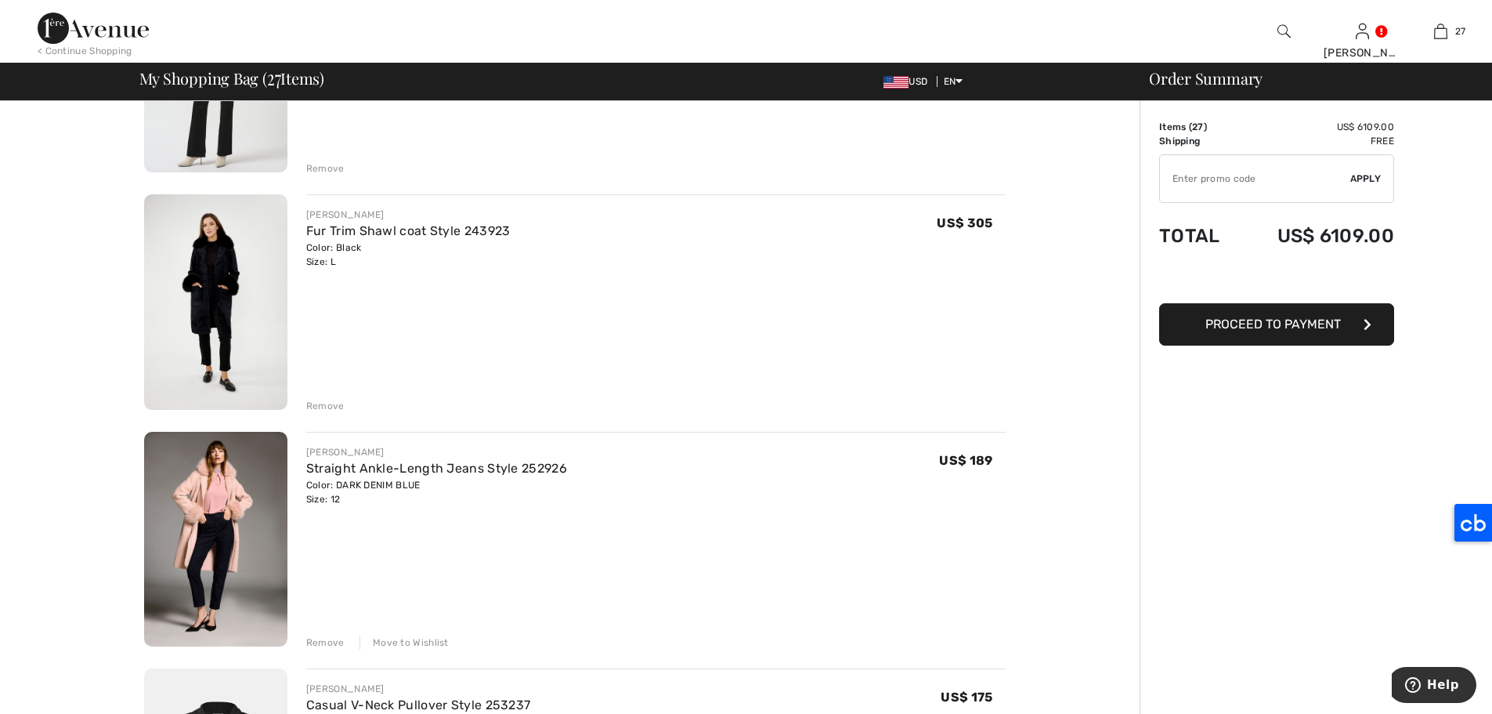
scroll to position [3022, 0]
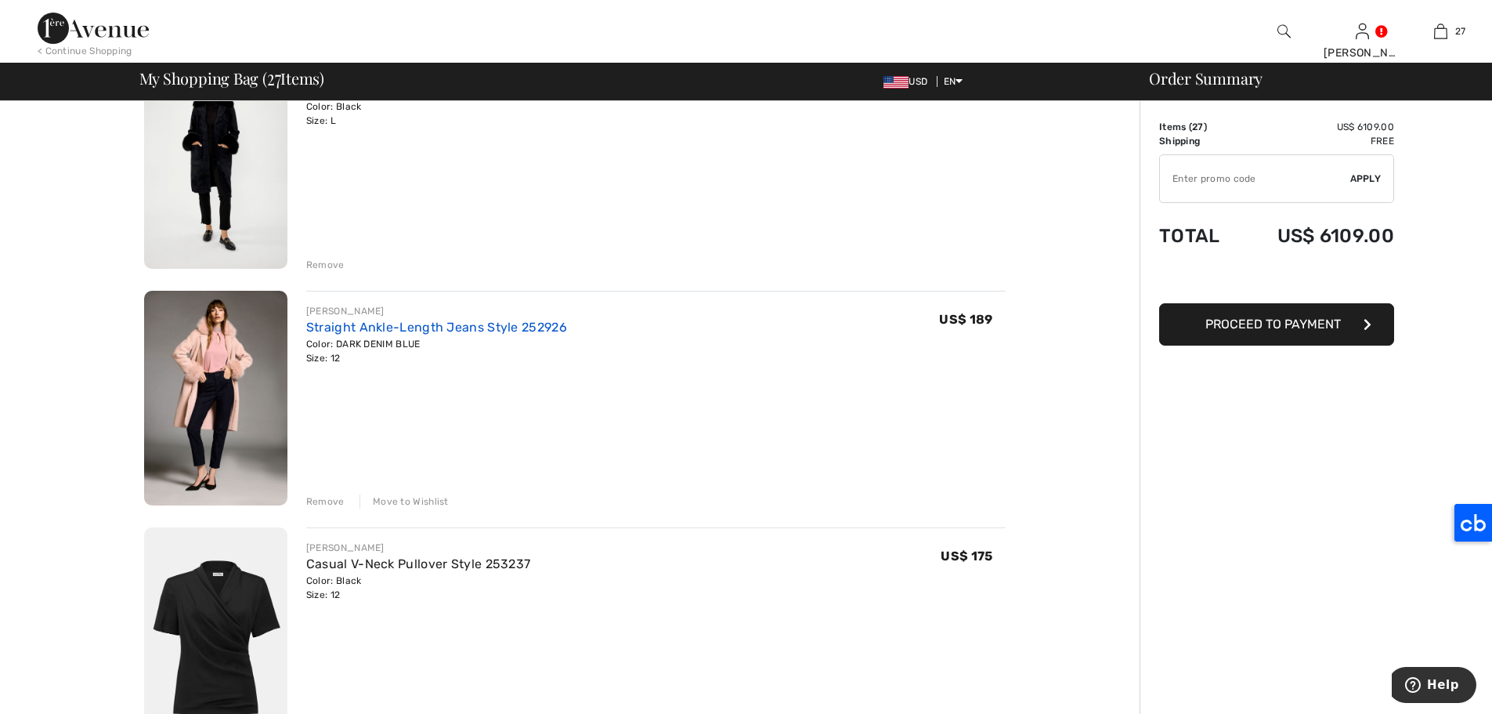
click at [332, 324] on link "Straight Ankle-Length Jeans Style 252926" at bounding box center [436, 327] width 261 height 15
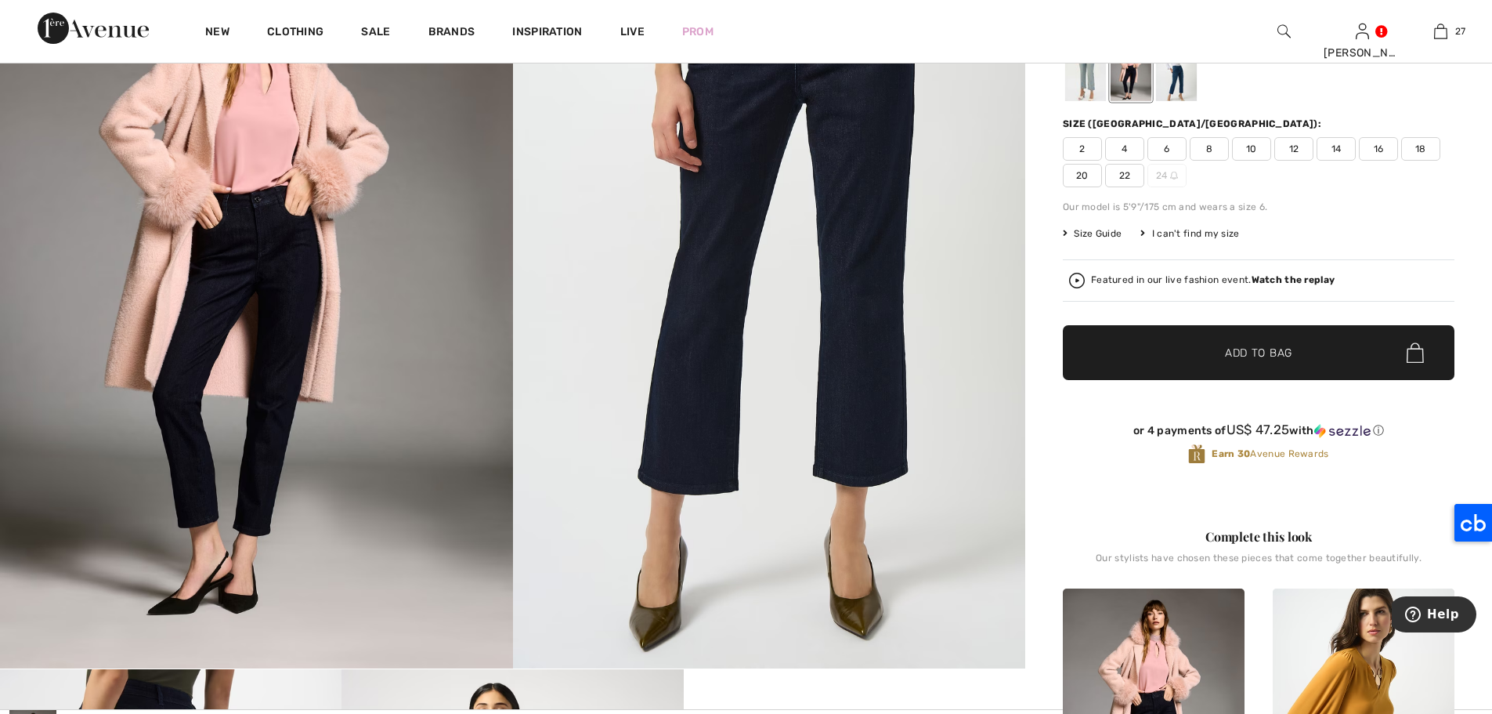
scroll to position [51, 0]
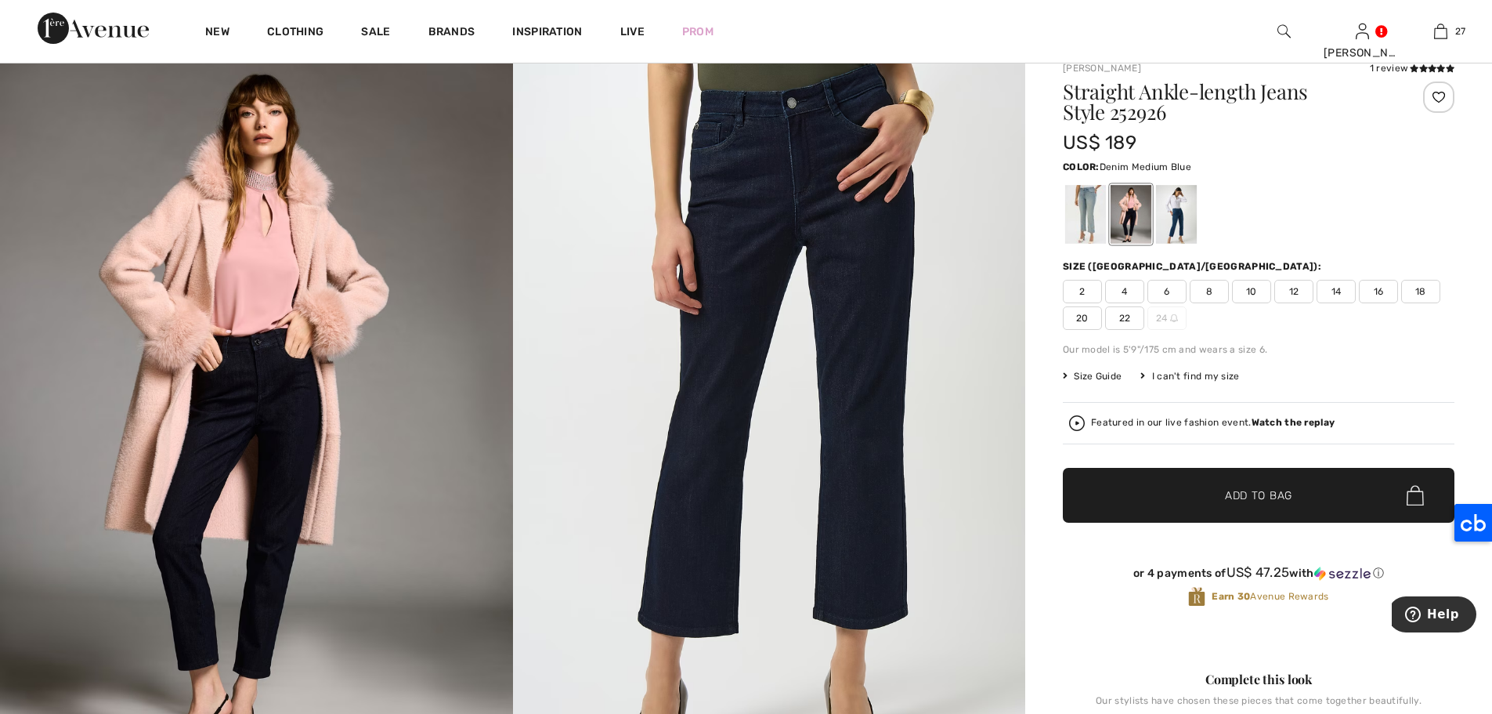
click at [1177, 200] on div at bounding box center [1176, 214] width 41 height 59
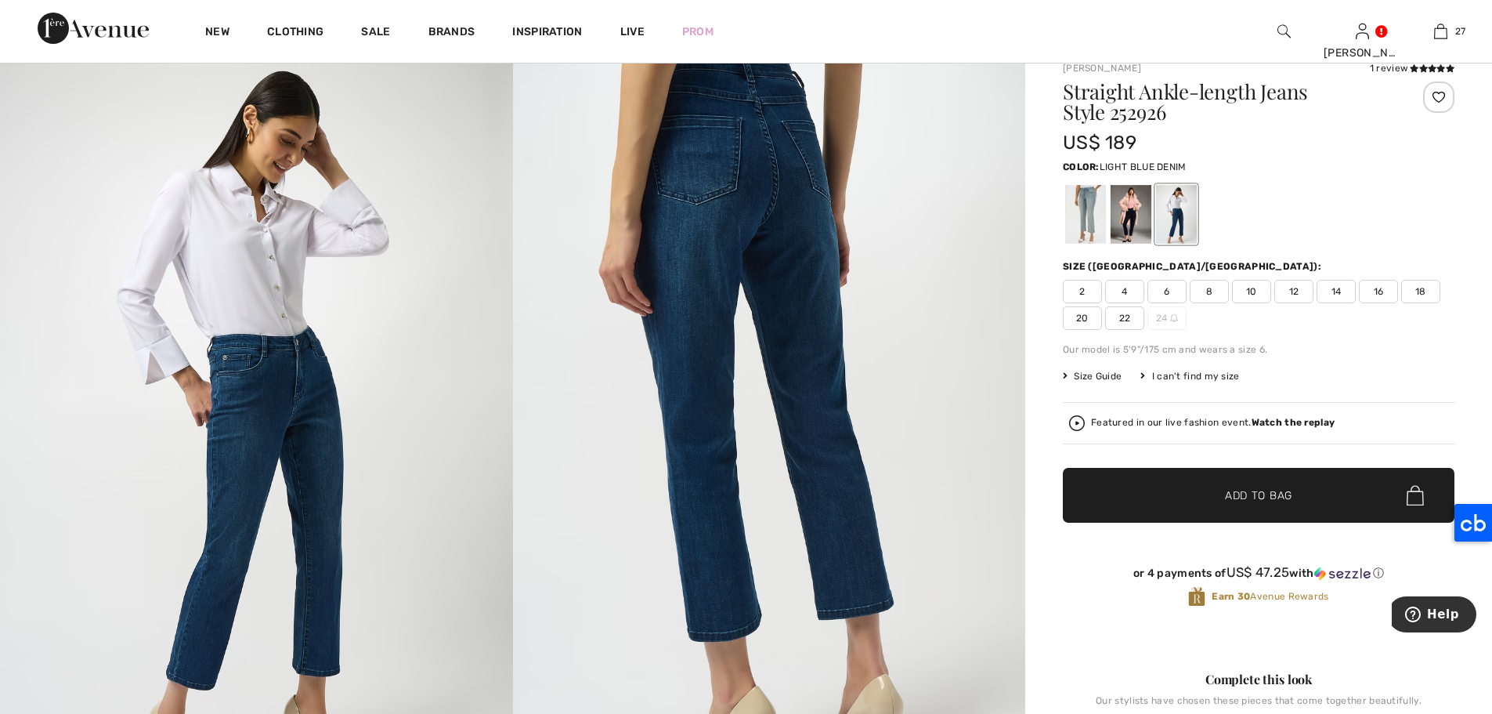
click at [1085, 225] on div at bounding box center [1085, 214] width 41 height 59
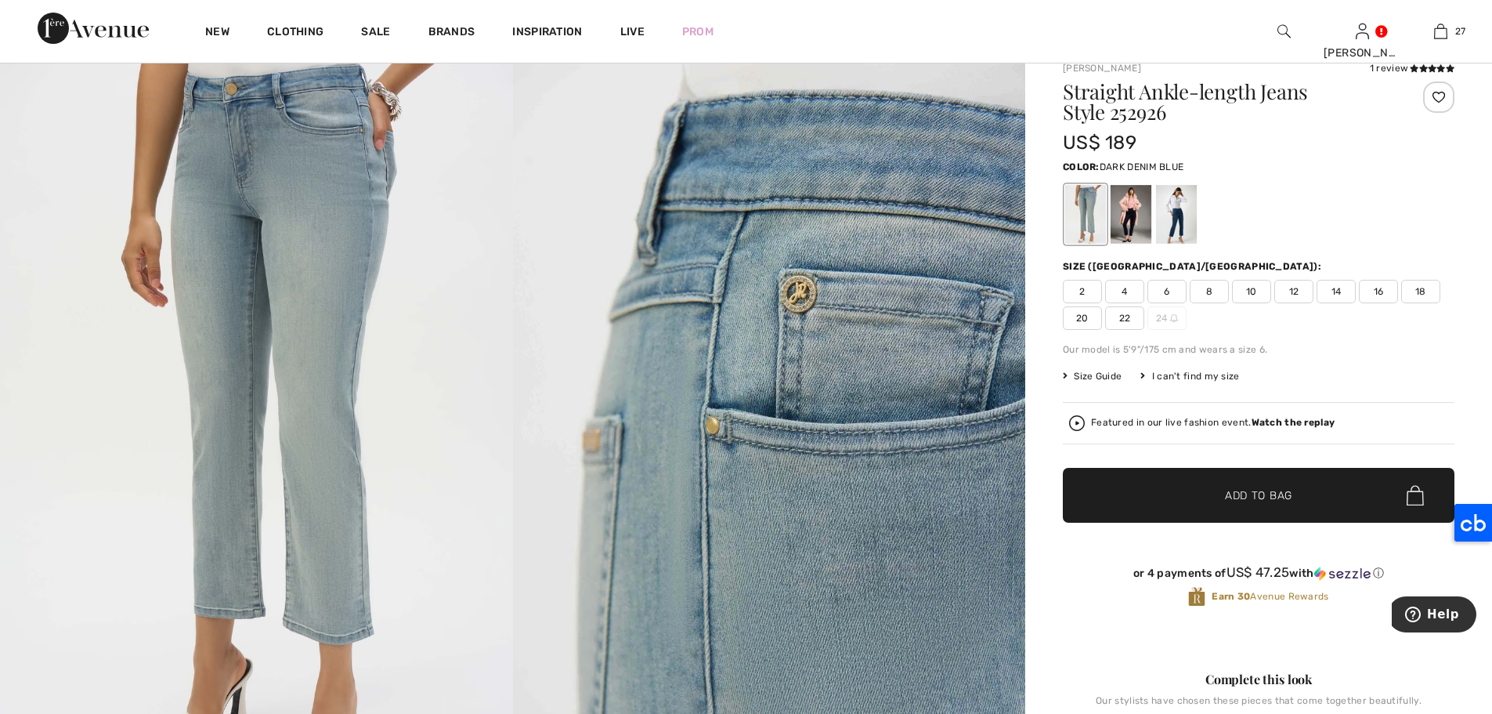
click at [1122, 219] on div at bounding box center [1131, 214] width 41 height 59
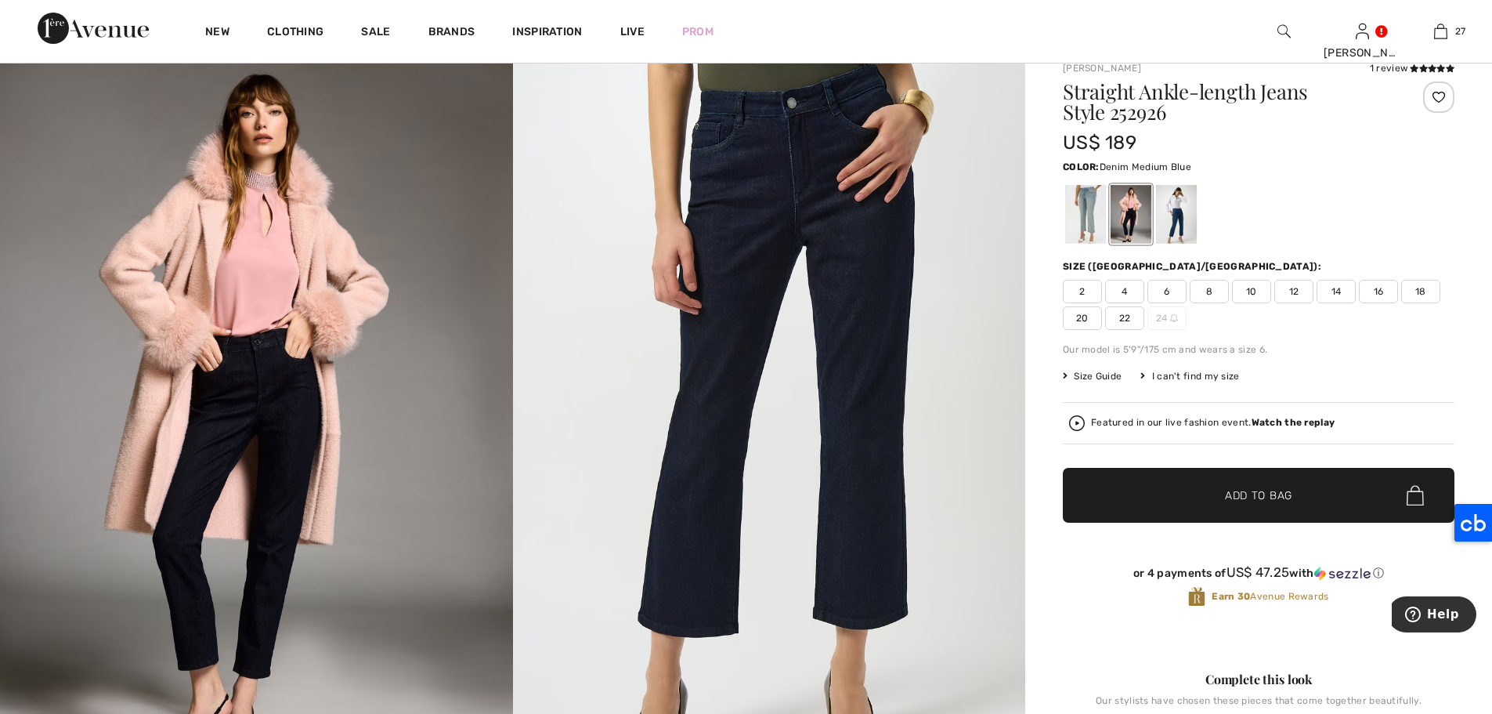
click at [1180, 216] on div at bounding box center [1176, 214] width 41 height 59
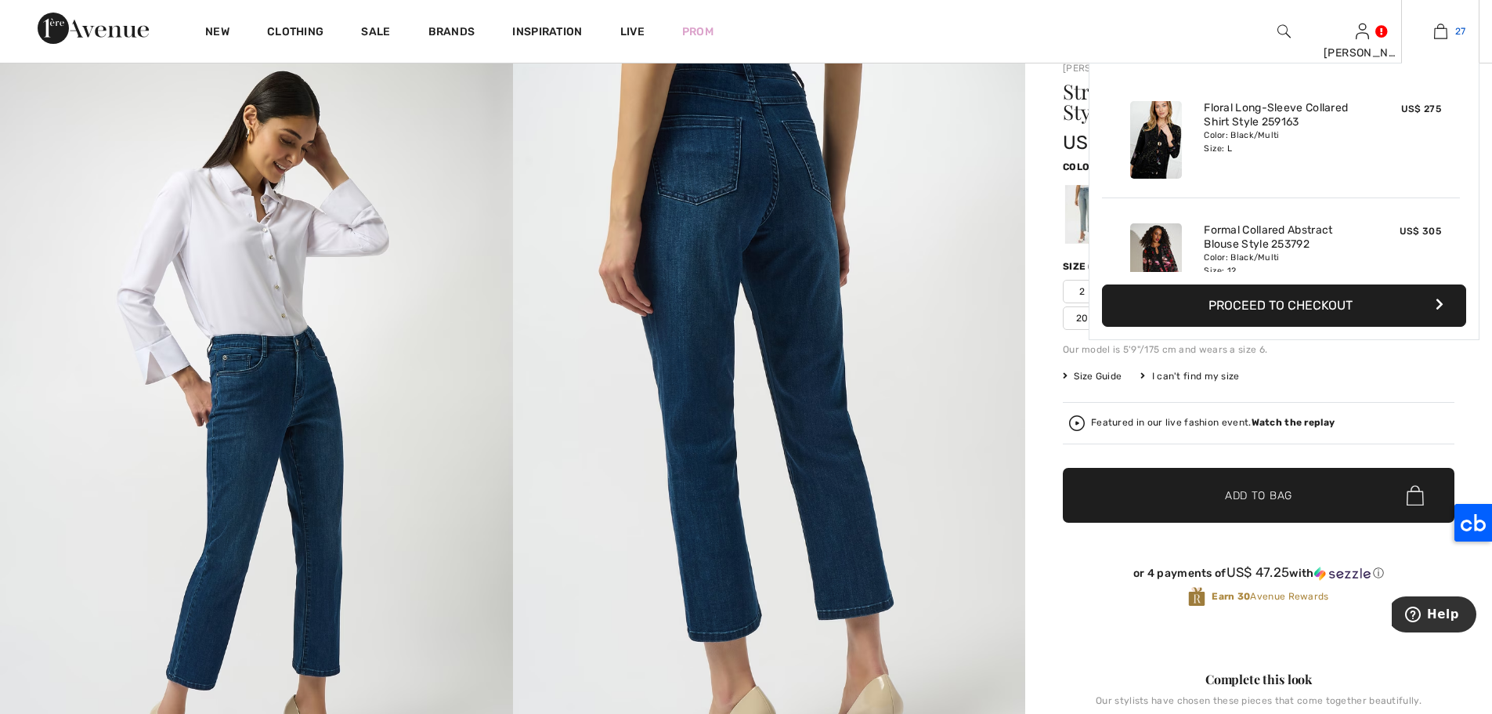
click at [1445, 38] on img at bounding box center [1440, 31] width 13 height 19
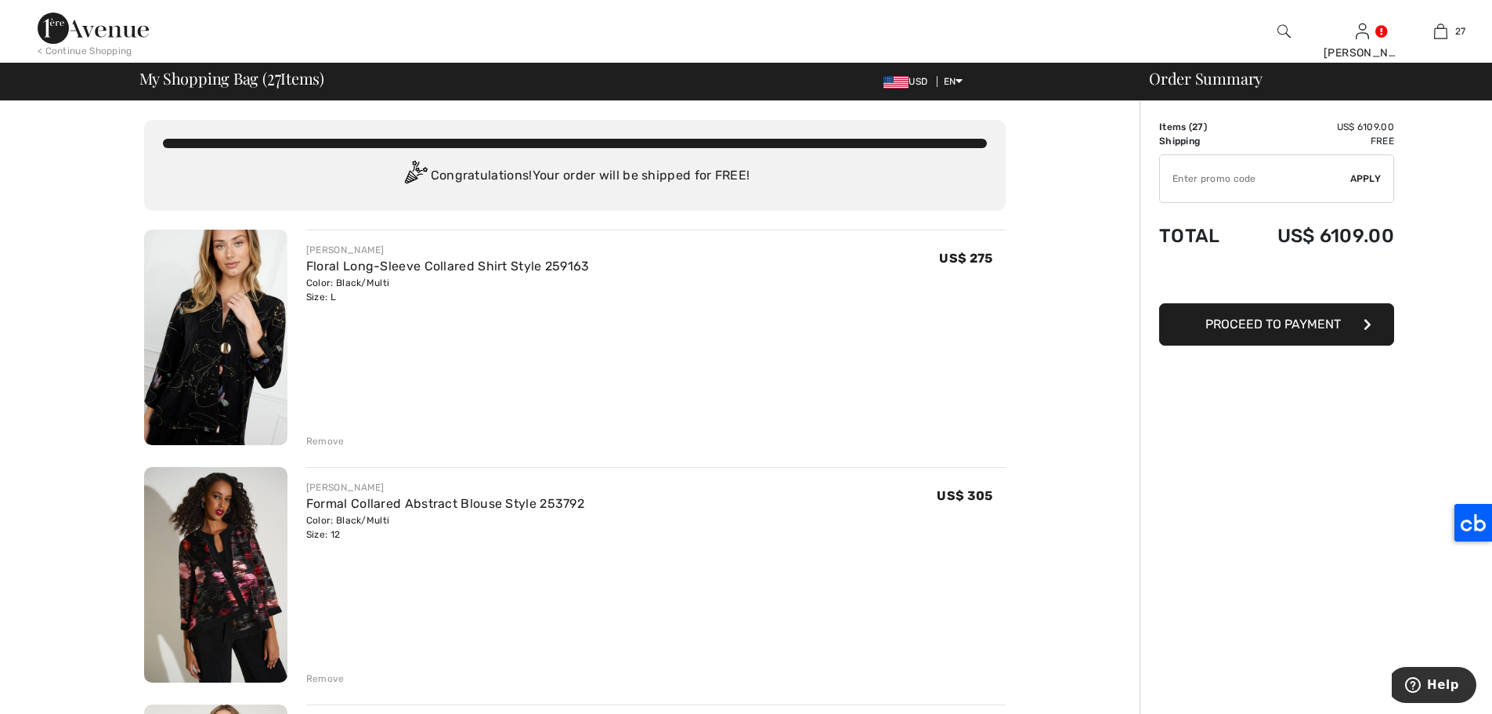
scroll to position [174, 0]
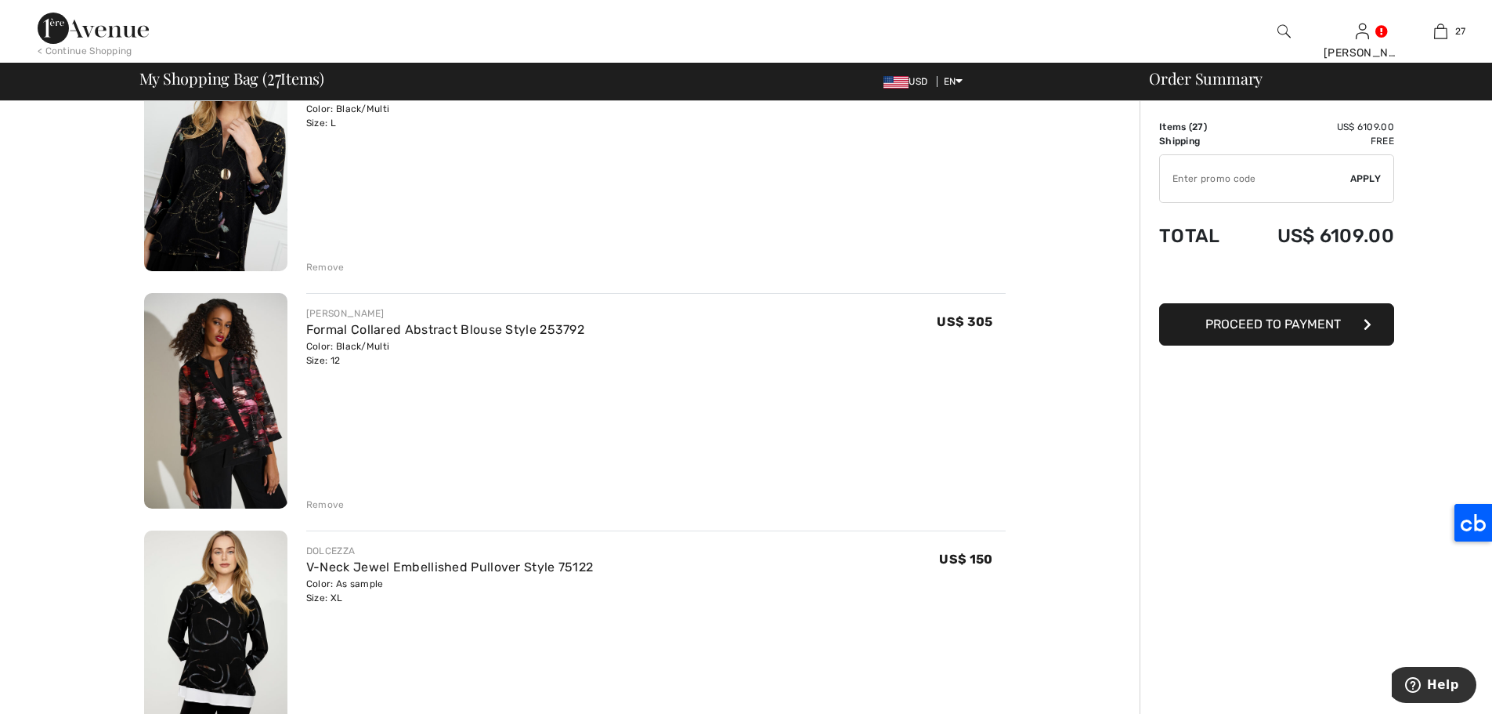
click at [327, 507] on div "Remove" at bounding box center [325, 504] width 38 height 14
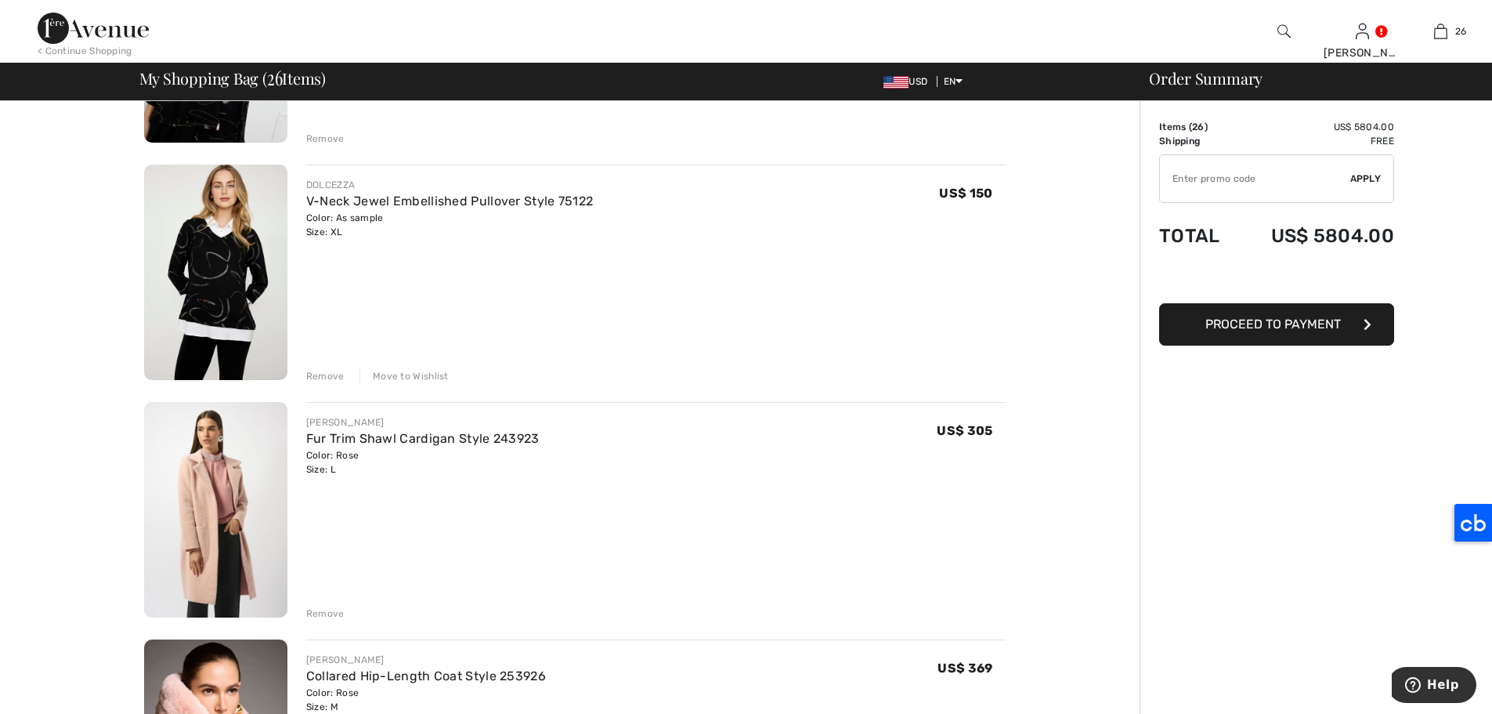
scroll to position [503, 0]
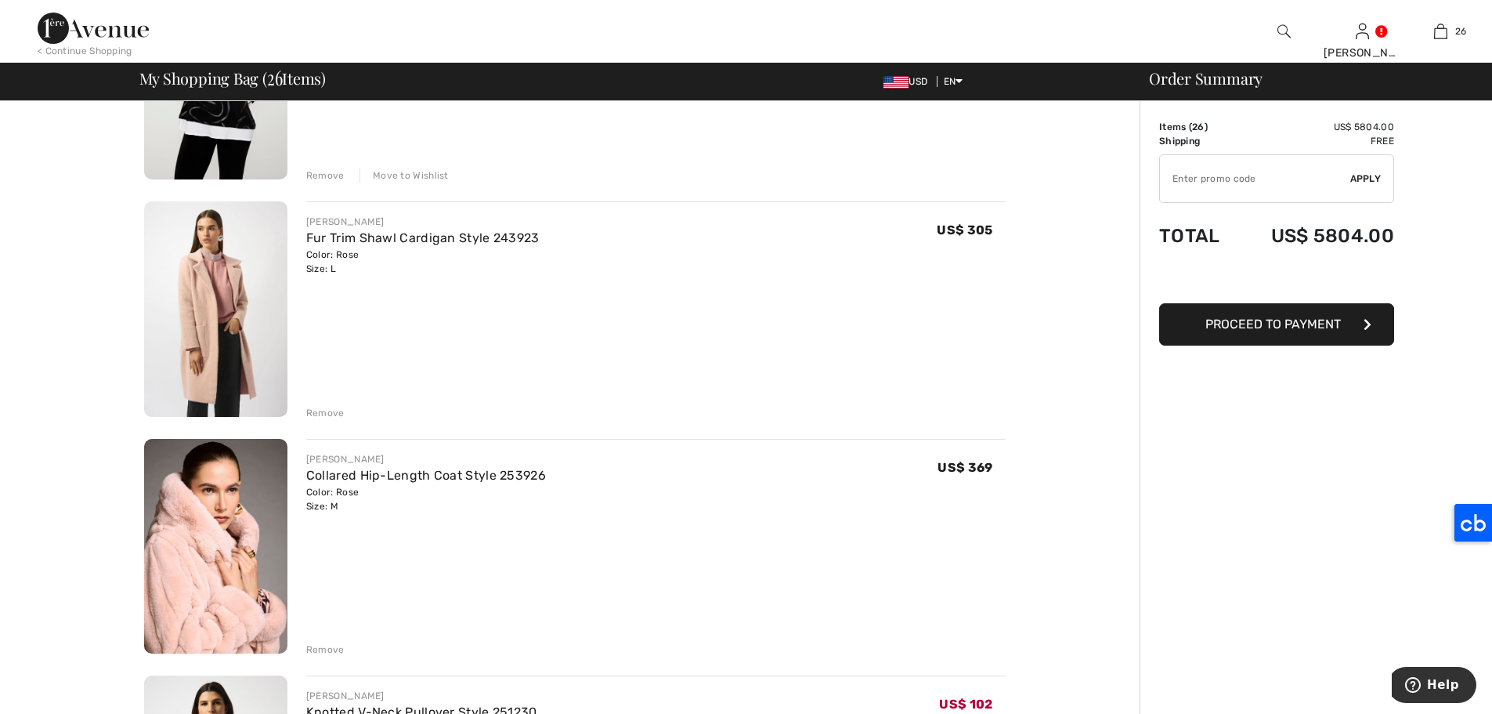
click at [334, 411] on div "Remove" at bounding box center [325, 413] width 38 height 14
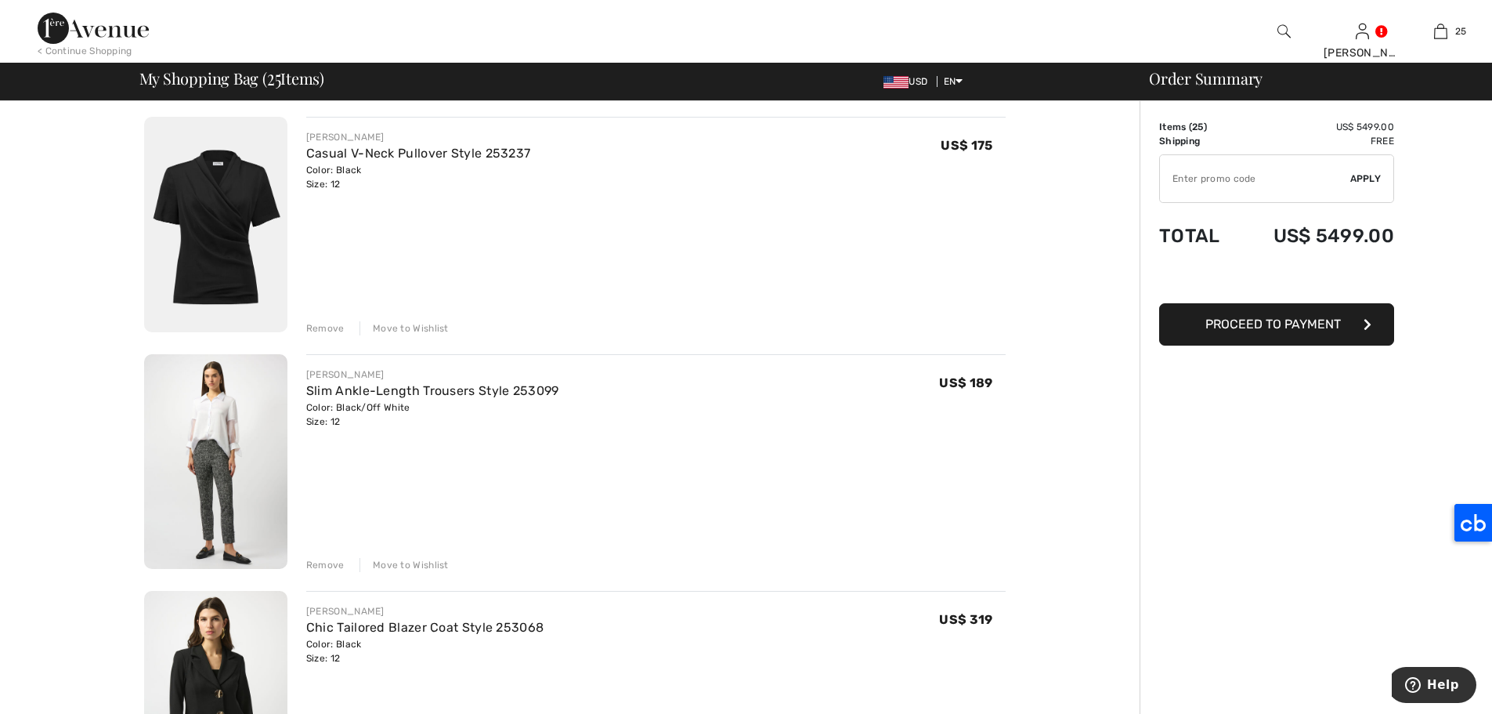
scroll to position [3075, 0]
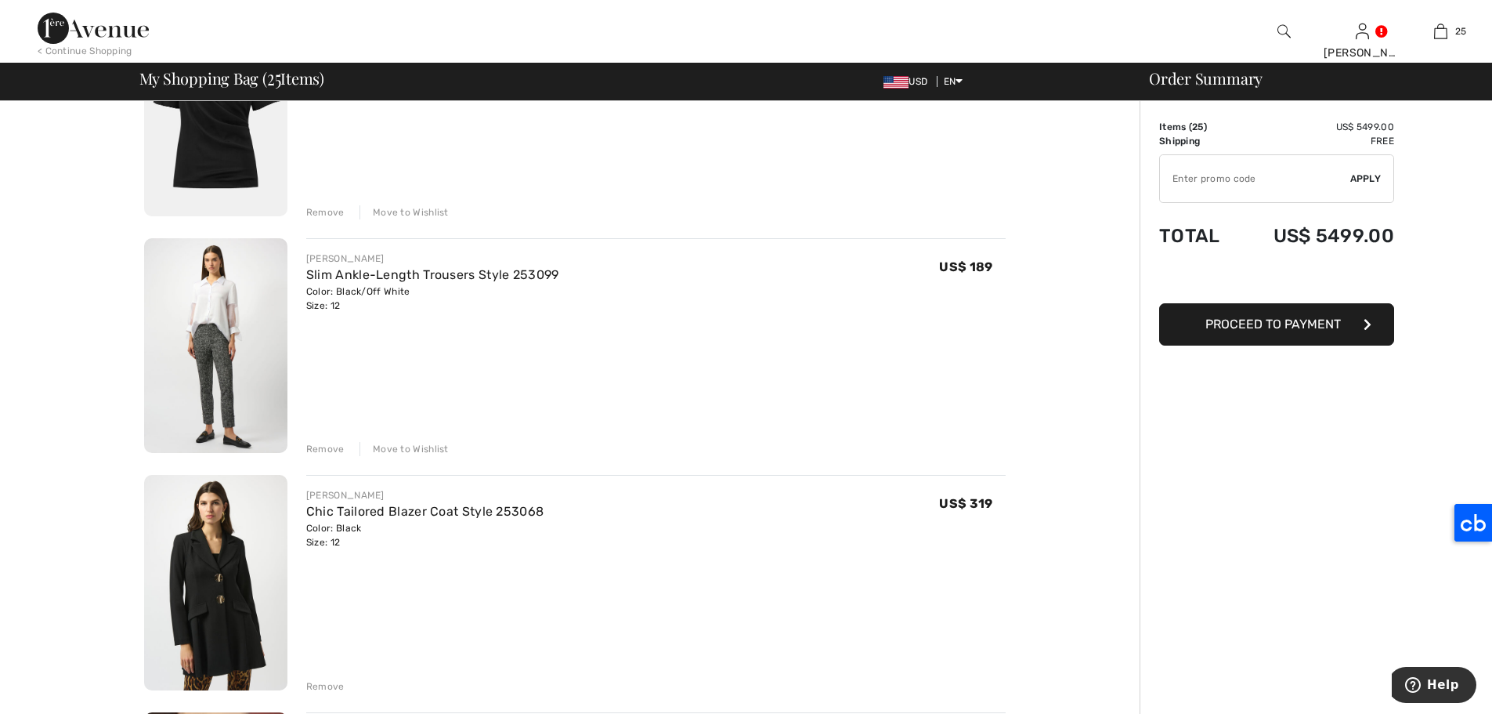
click at [430, 446] on div "Move to Wishlist" at bounding box center [404, 449] width 89 height 14
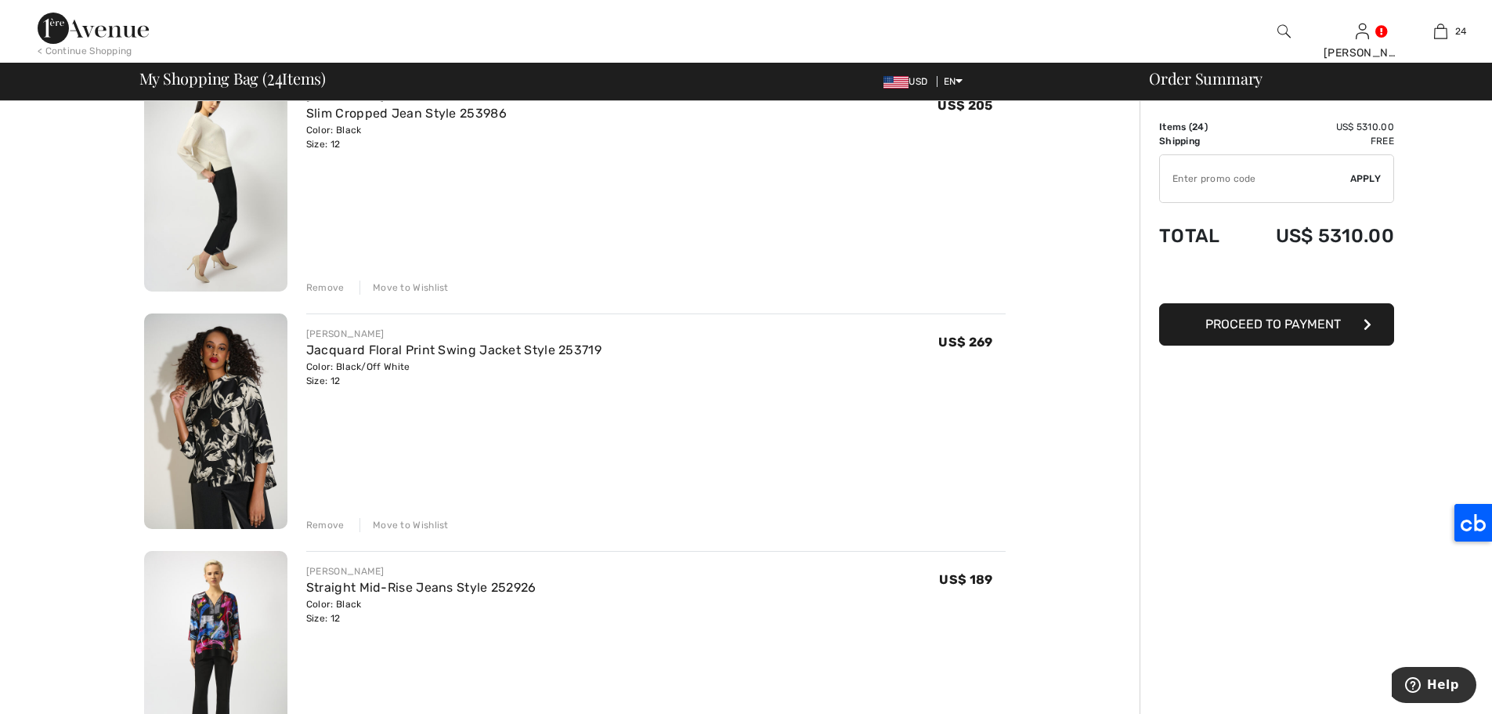
scroll to position [3717, 0]
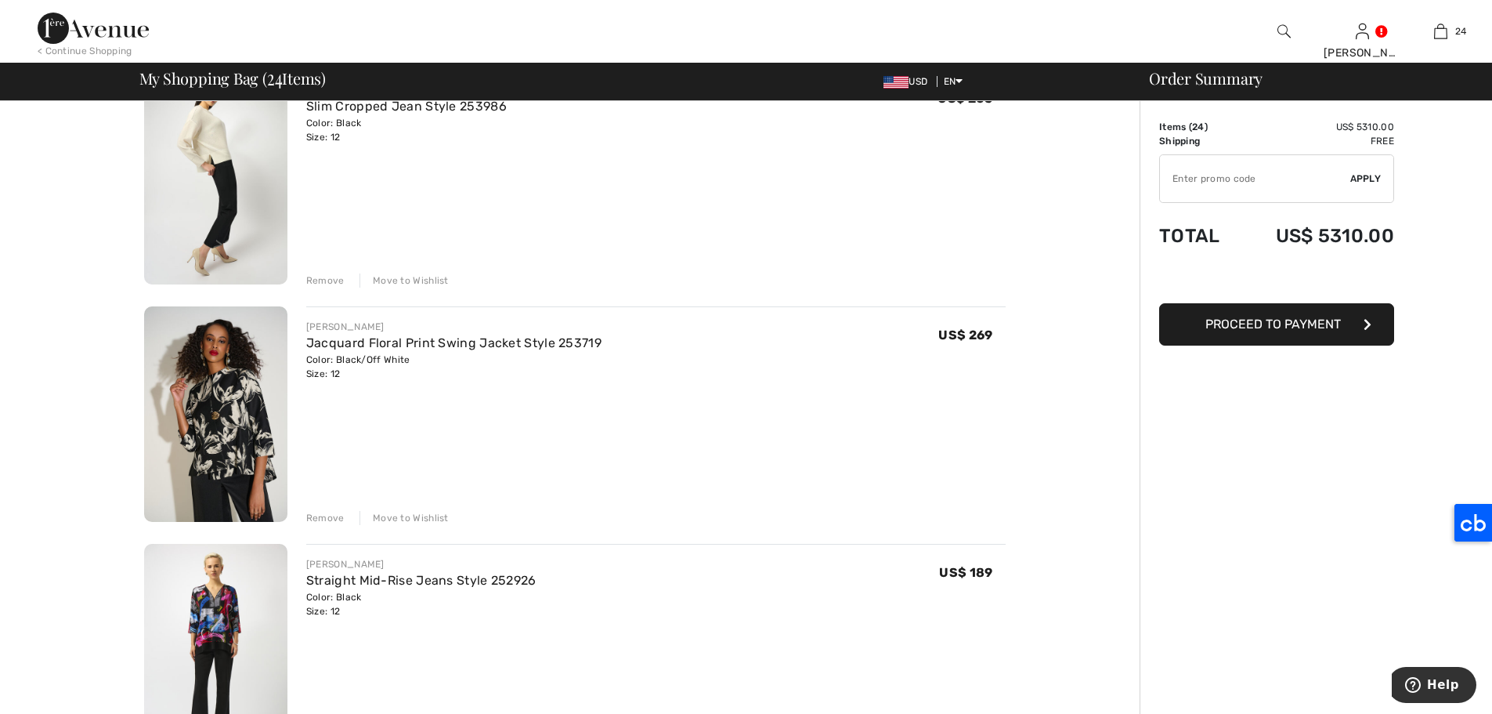
click at [426, 512] on div "Move to Wishlist" at bounding box center [404, 518] width 89 height 14
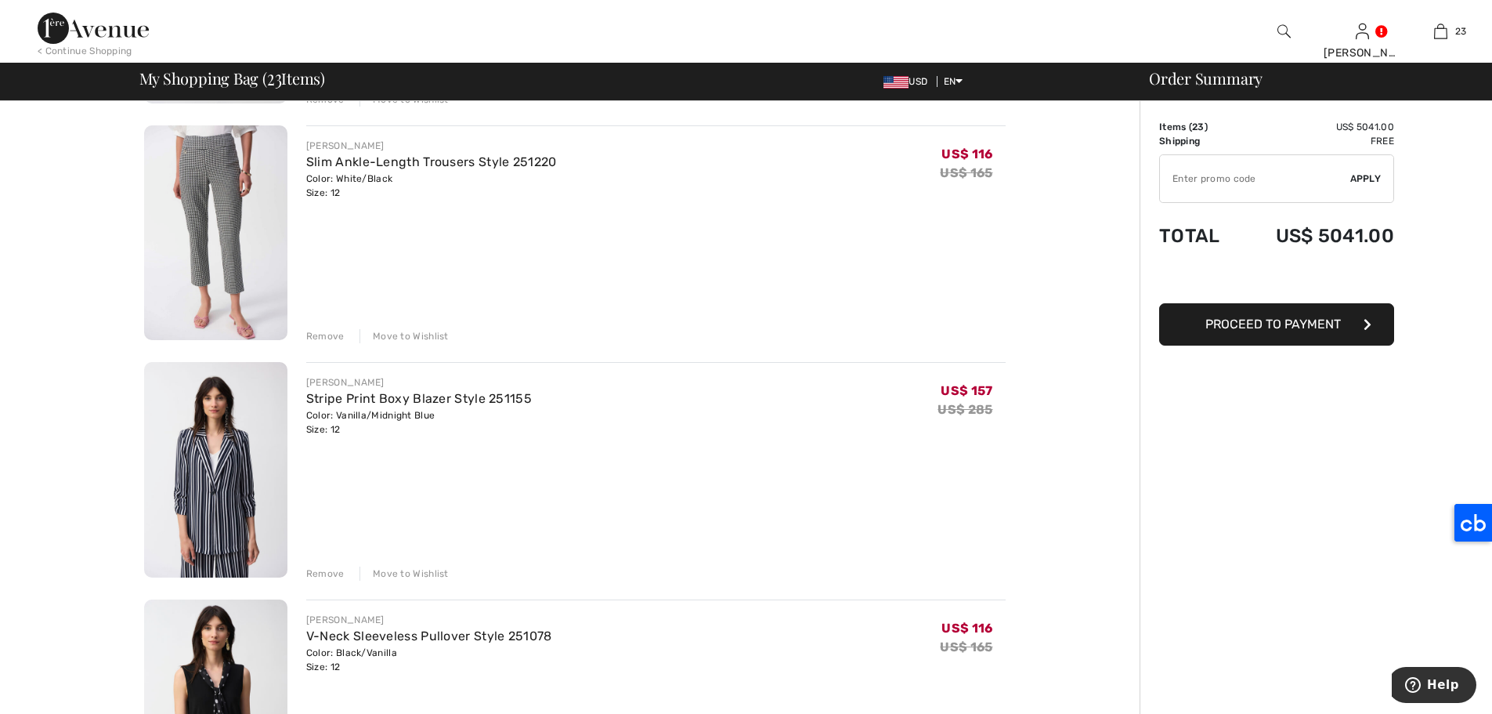
scroll to position [4149, 0]
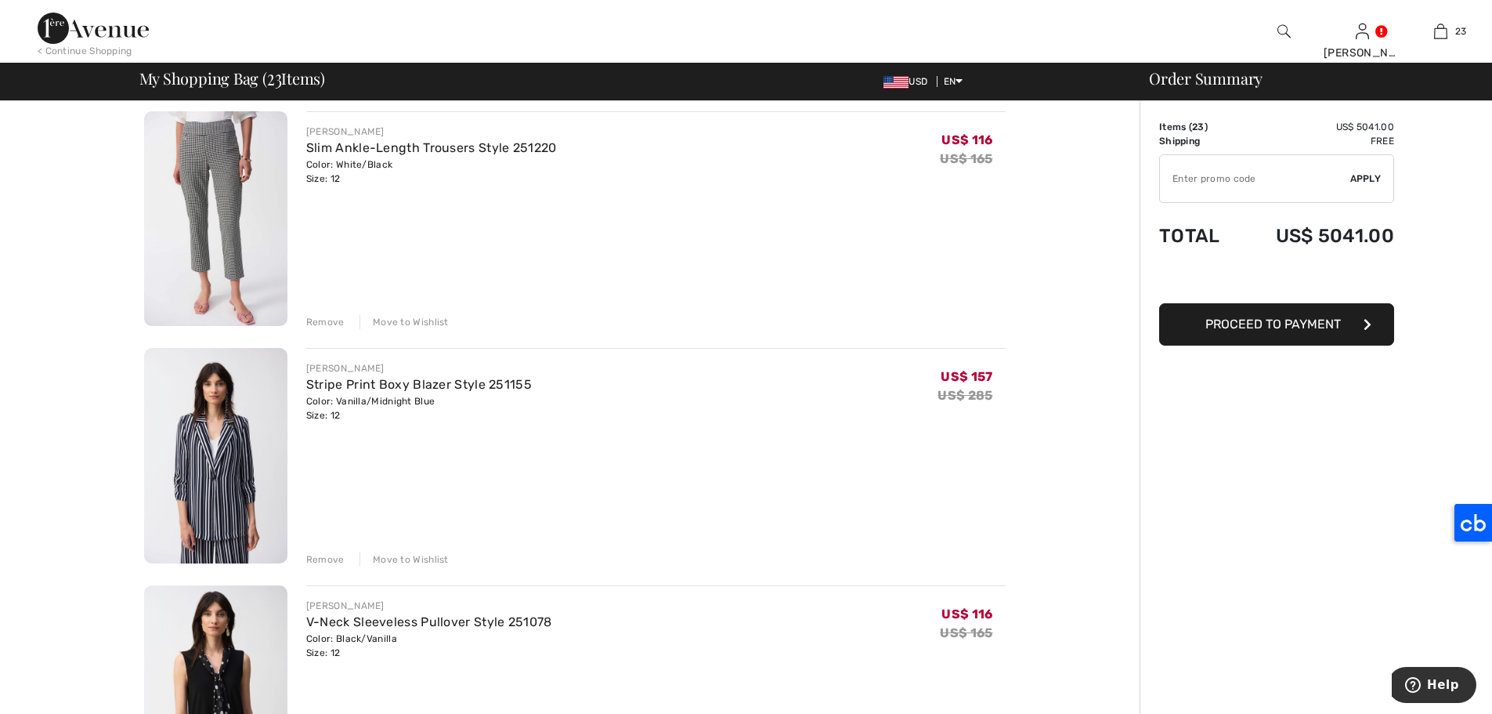
click at [397, 320] on div "Move to Wishlist" at bounding box center [404, 322] width 89 height 14
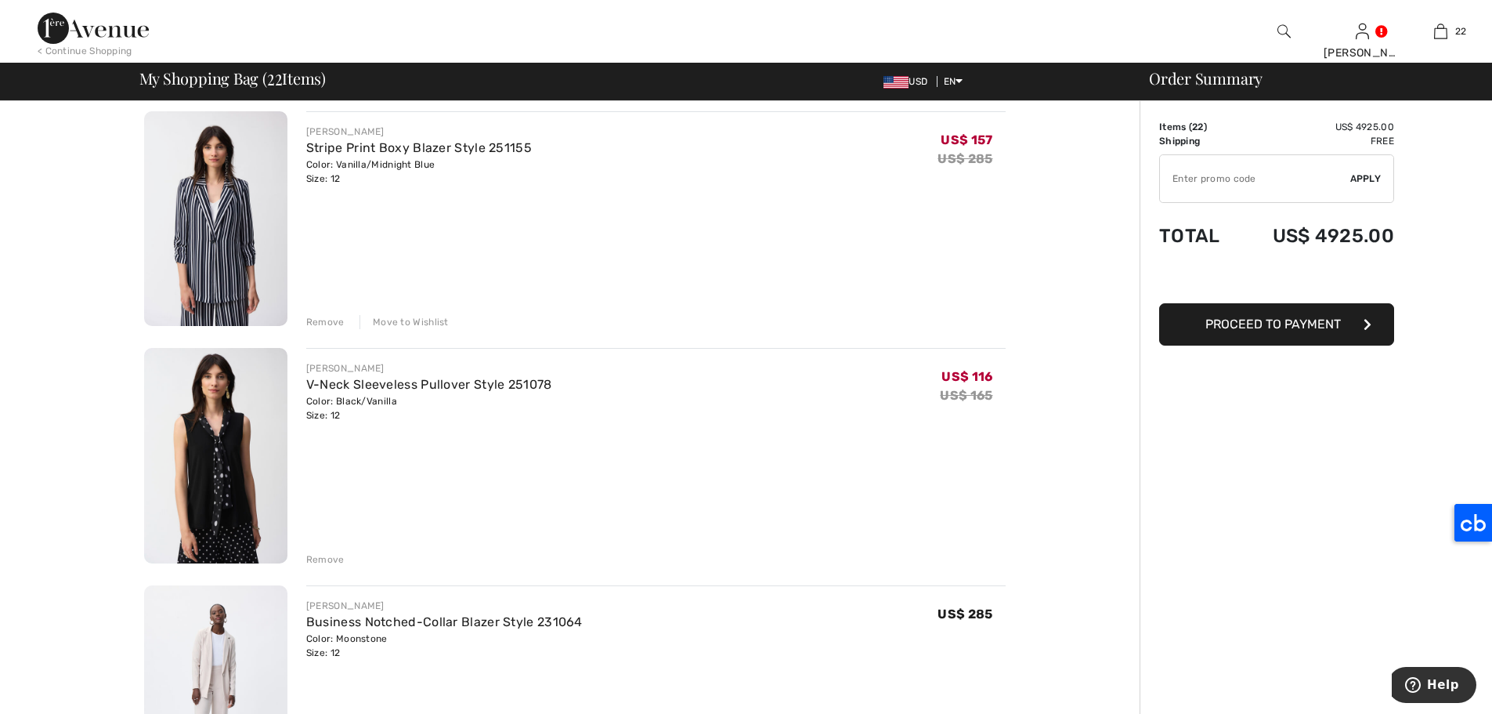
click at [412, 320] on div "Move to Wishlist" at bounding box center [404, 322] width 89 height 14
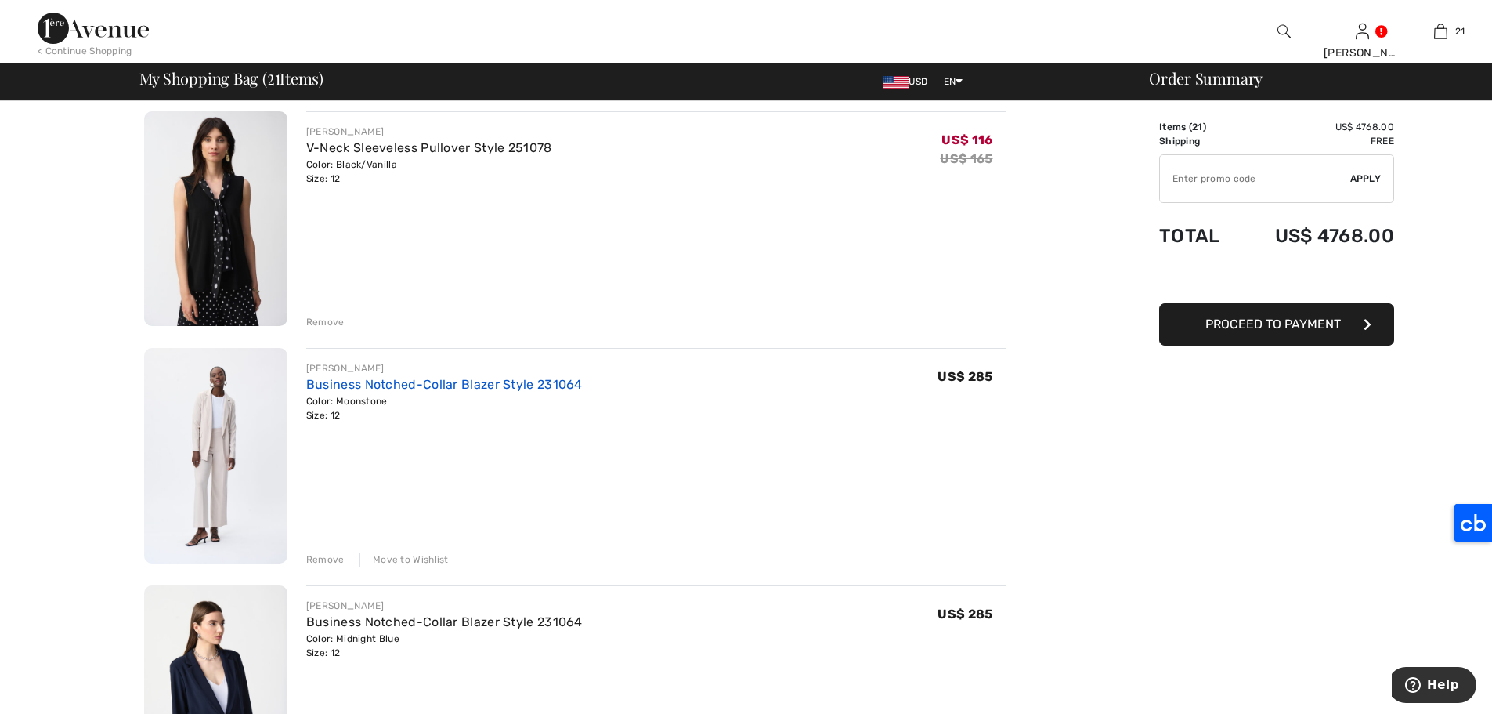
click at [513, 379] on link "Business Notched-Collar Blazer Style 231064" at bounding box center [444, 384] width 277 height 15
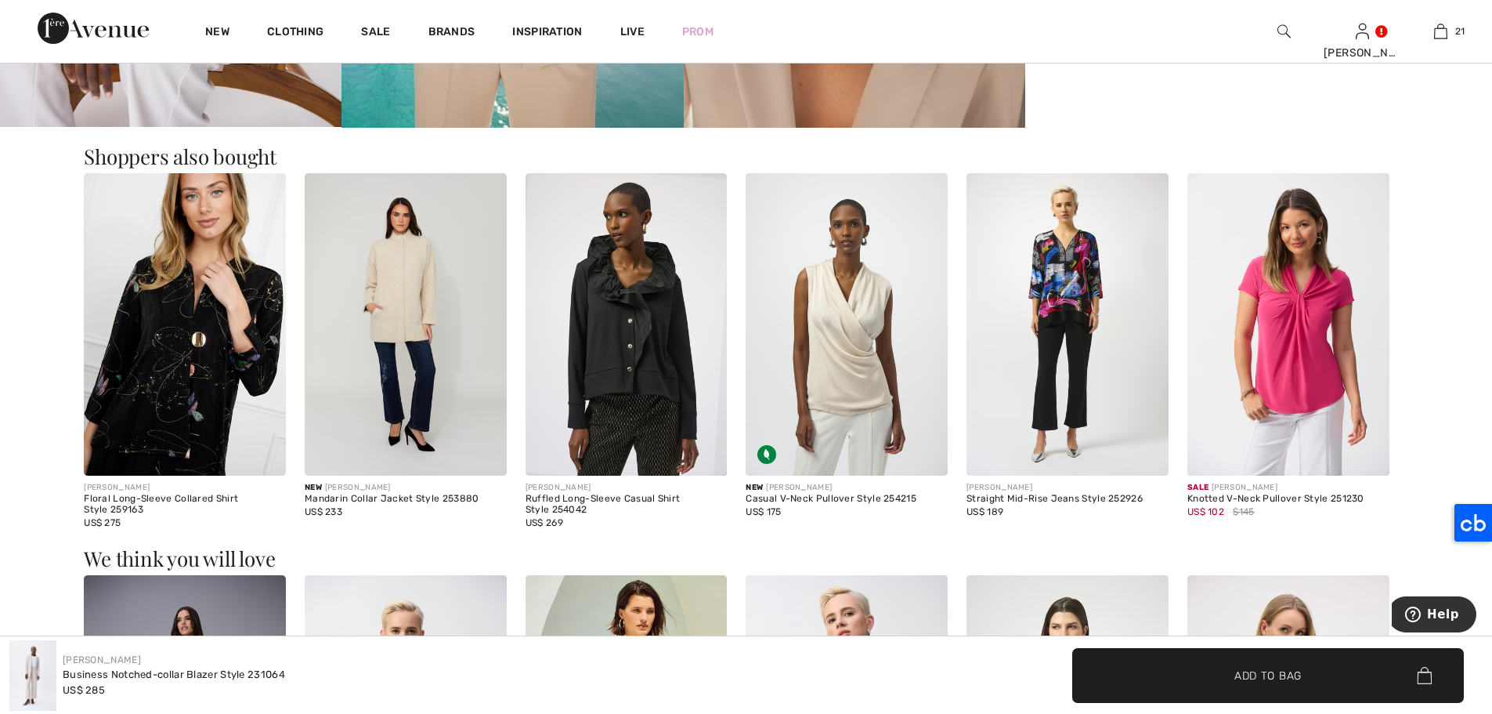
scroll to position [1794, 0]
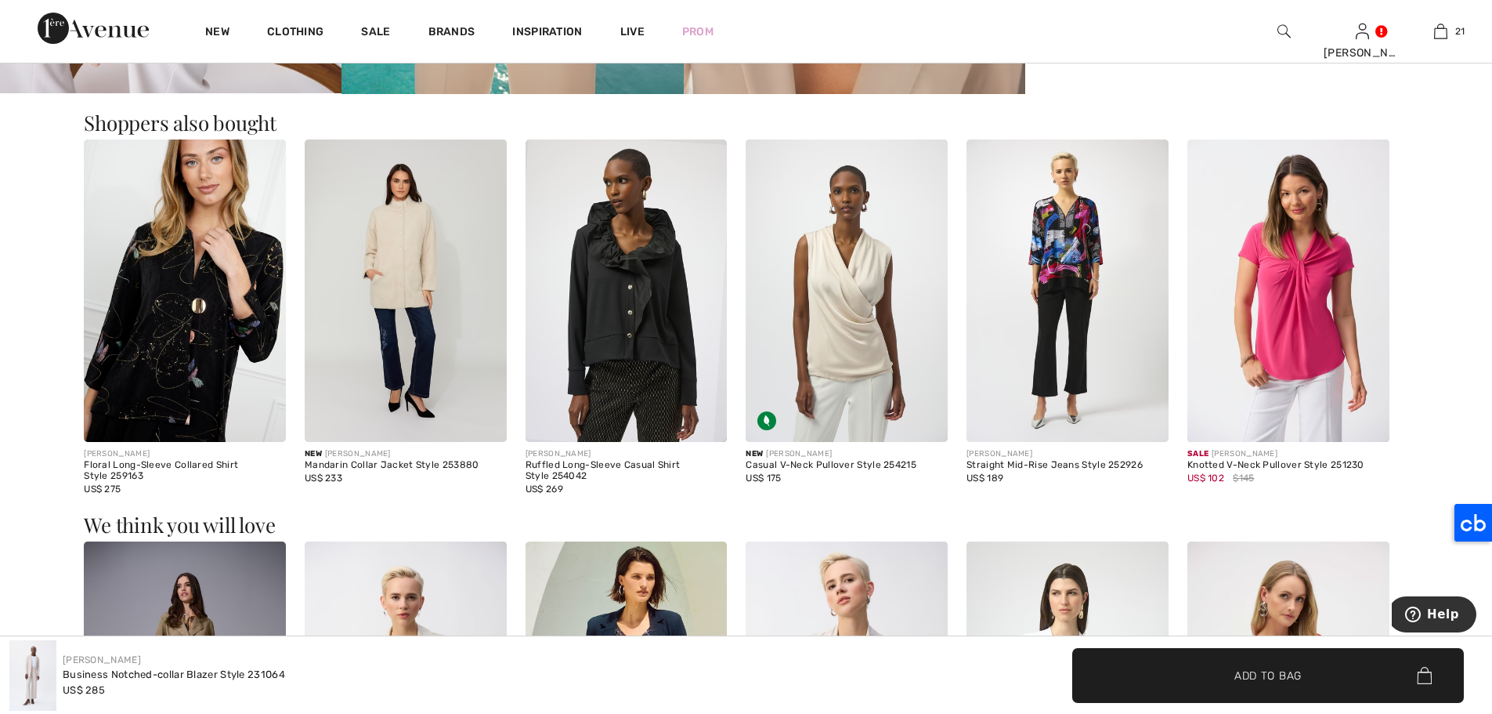
click at [410, 234] on img at bounding box center [406, 290] width 202 height 303
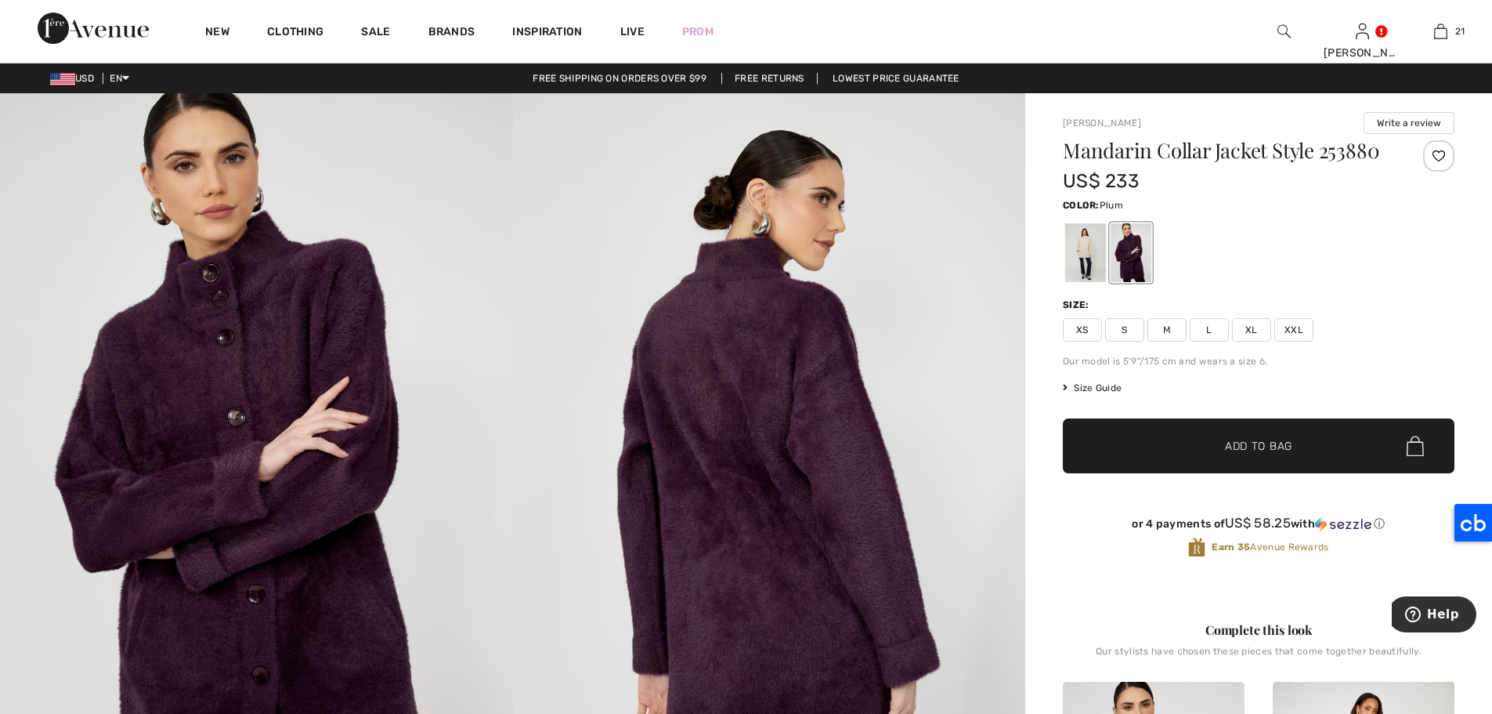
click at [1086, 259] on div at bounding box center [1085, 252] width 41 height 59
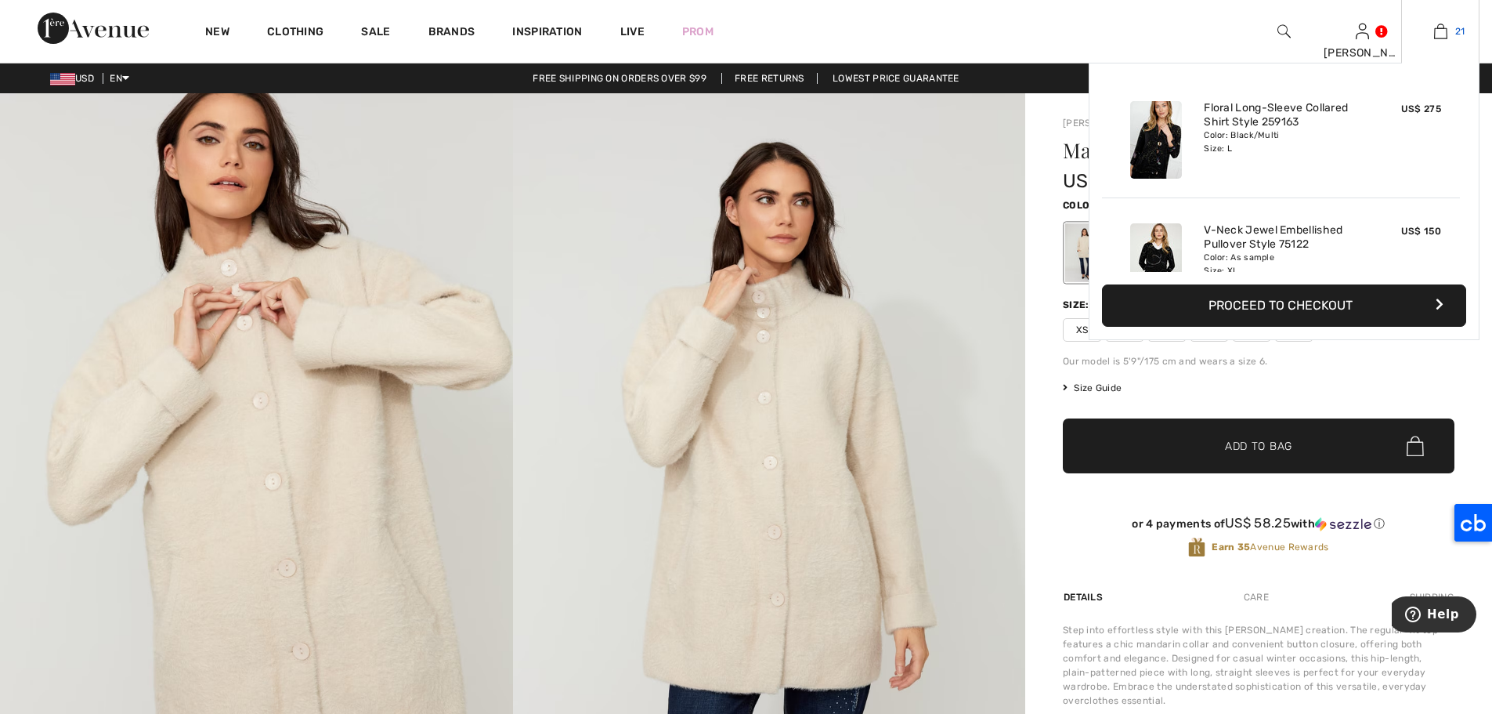
click at [1448, 35] on link "21" at bounding box center [1440, 31] width 77 height 19
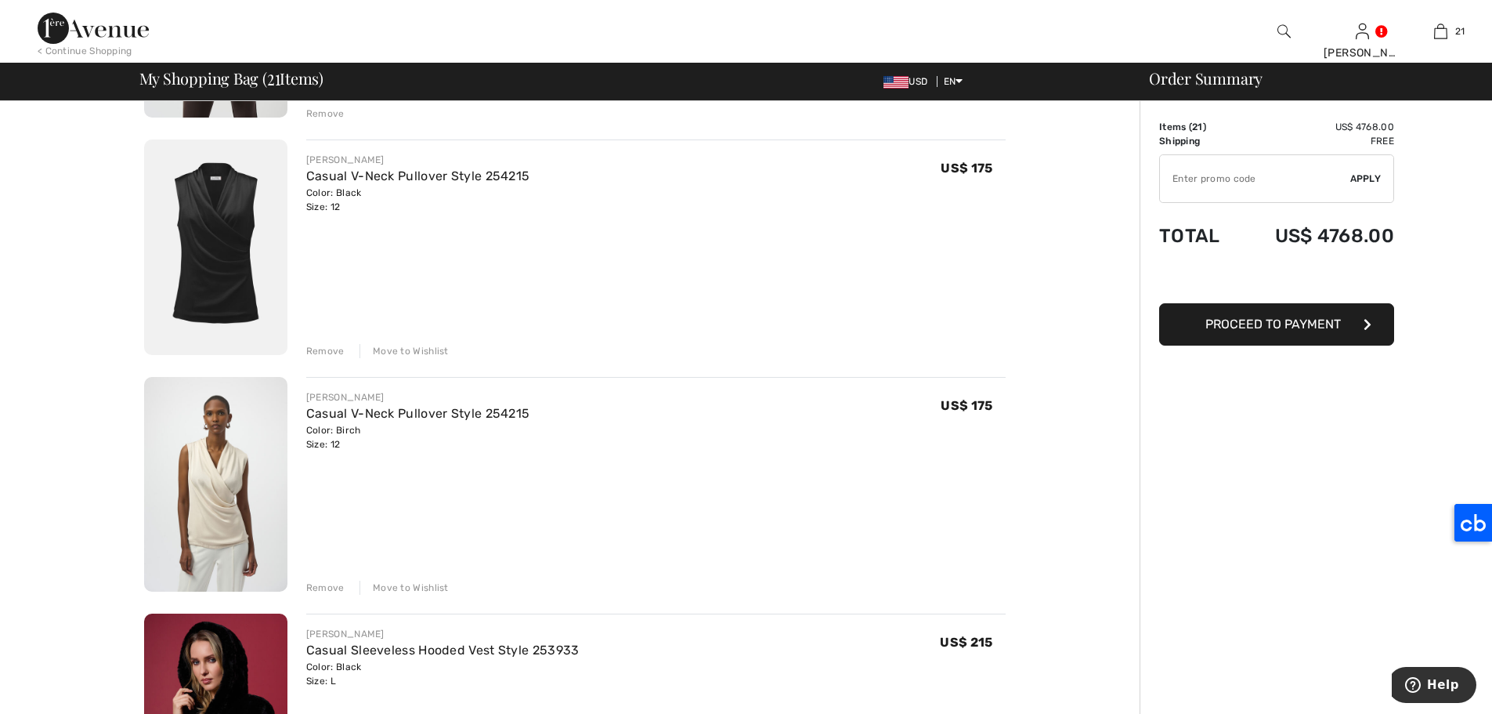
scroll to position [1526, 0]
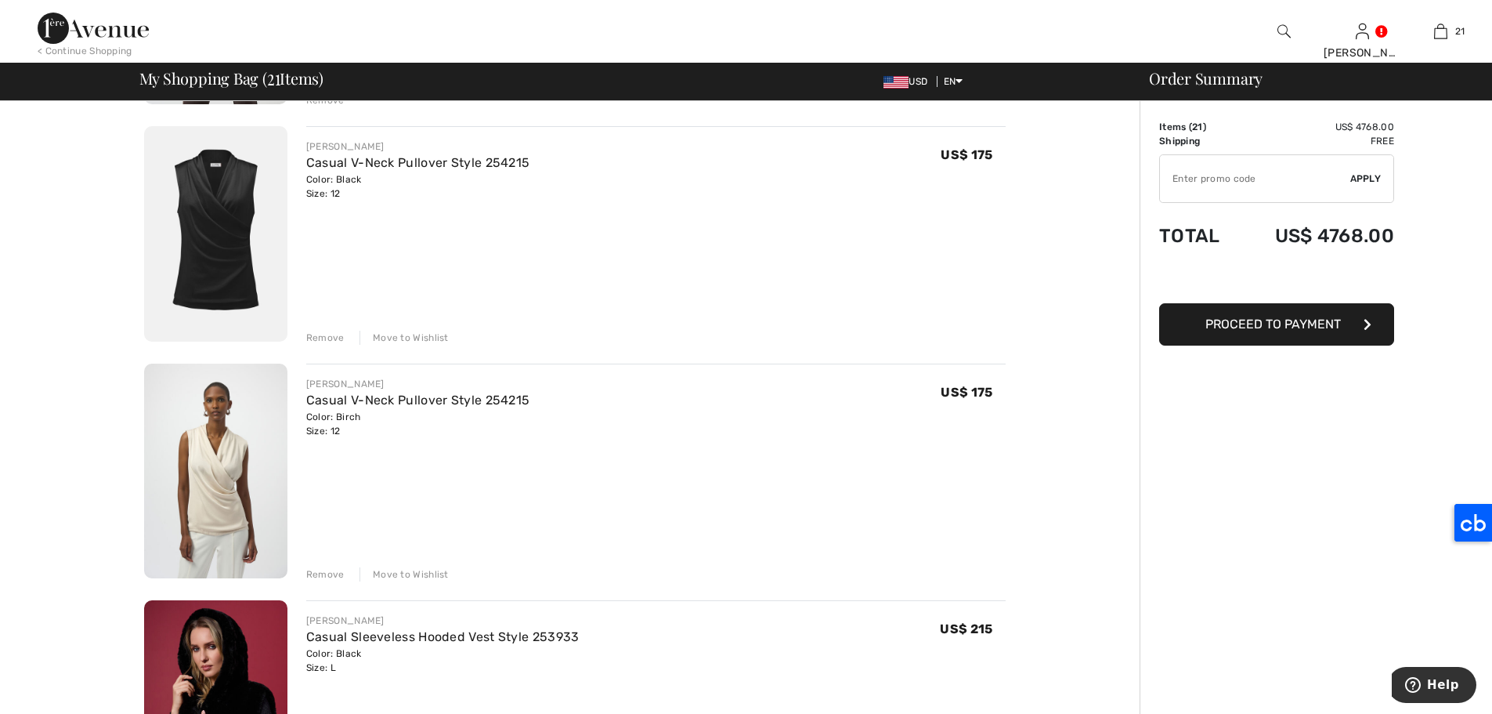
click at [418, 573] on div "Move to Wishlist" at bounding box center [404, 574] width 89 height 14
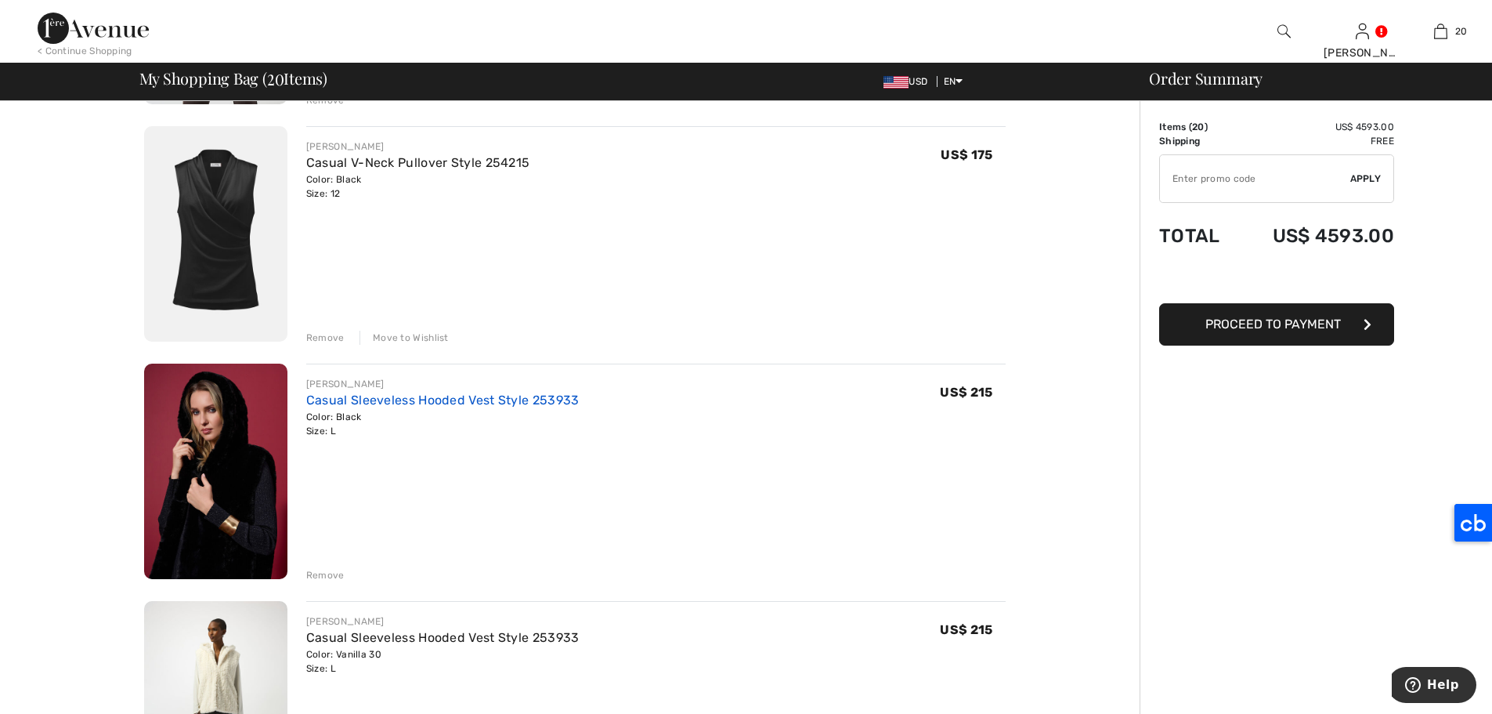
click at [516, 400] on link "Casual Sleeveless Hooded Vest Style 253933" at bounding box center [442, 399] width 273 height 15
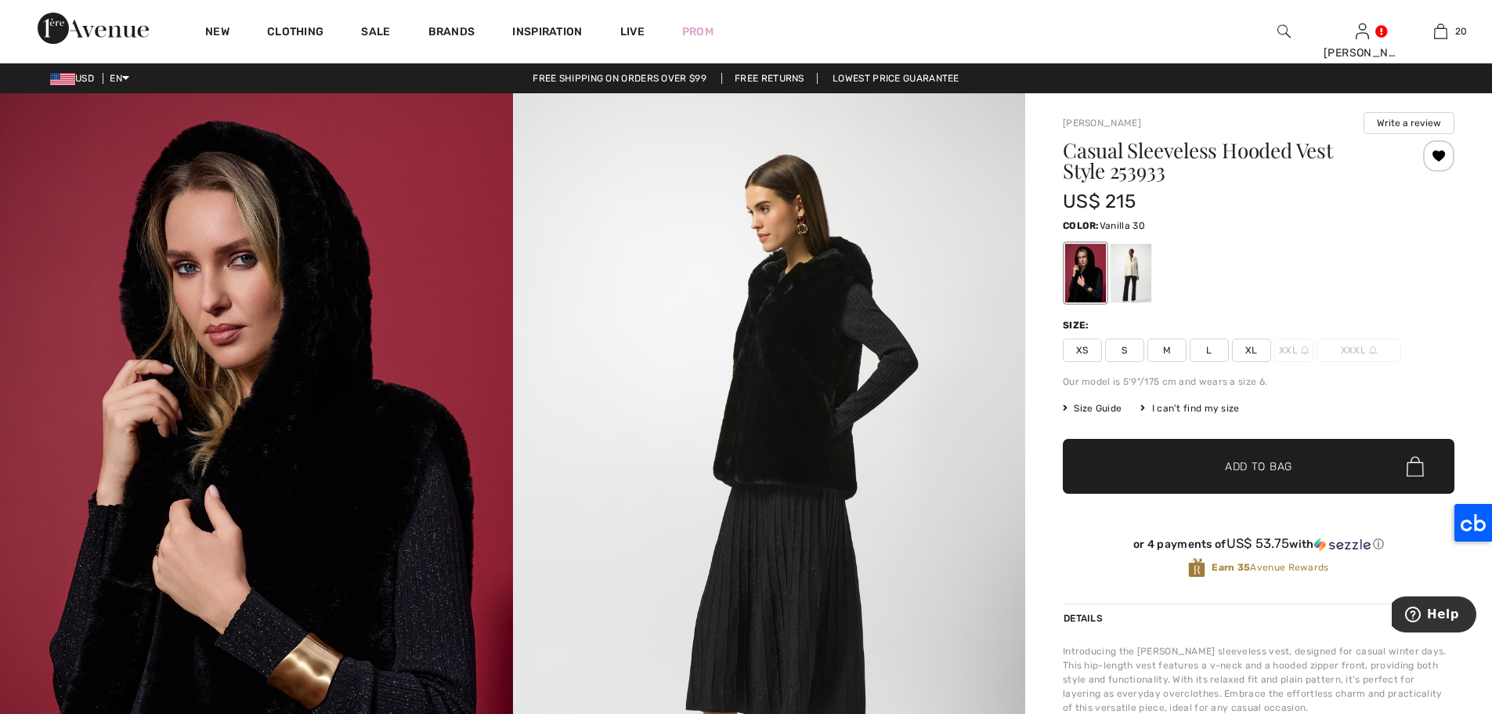
click at [1146, 271] on div at bounding box center [1131, 273] width 41 height 59
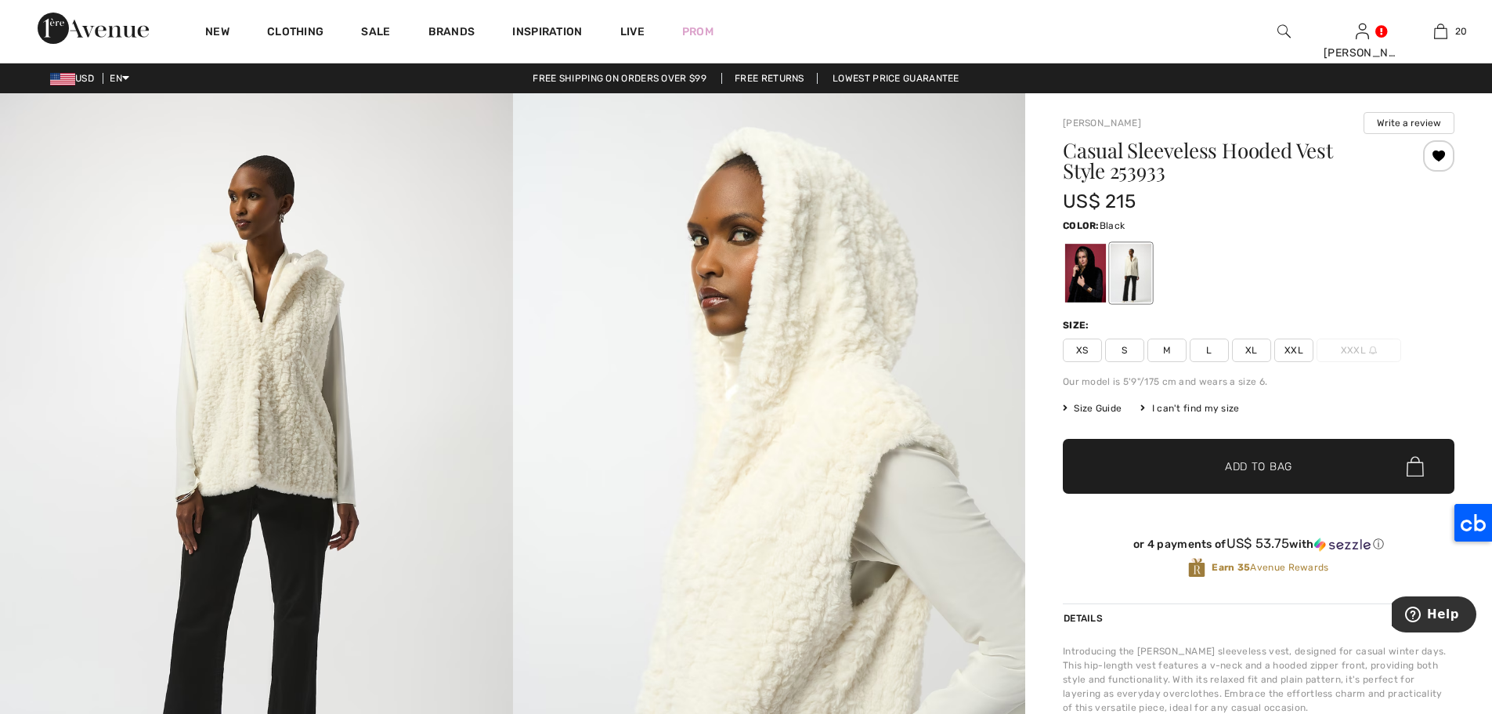
click at [1072, 280] on div at bounding box center [1085, 273] width 41 height 59
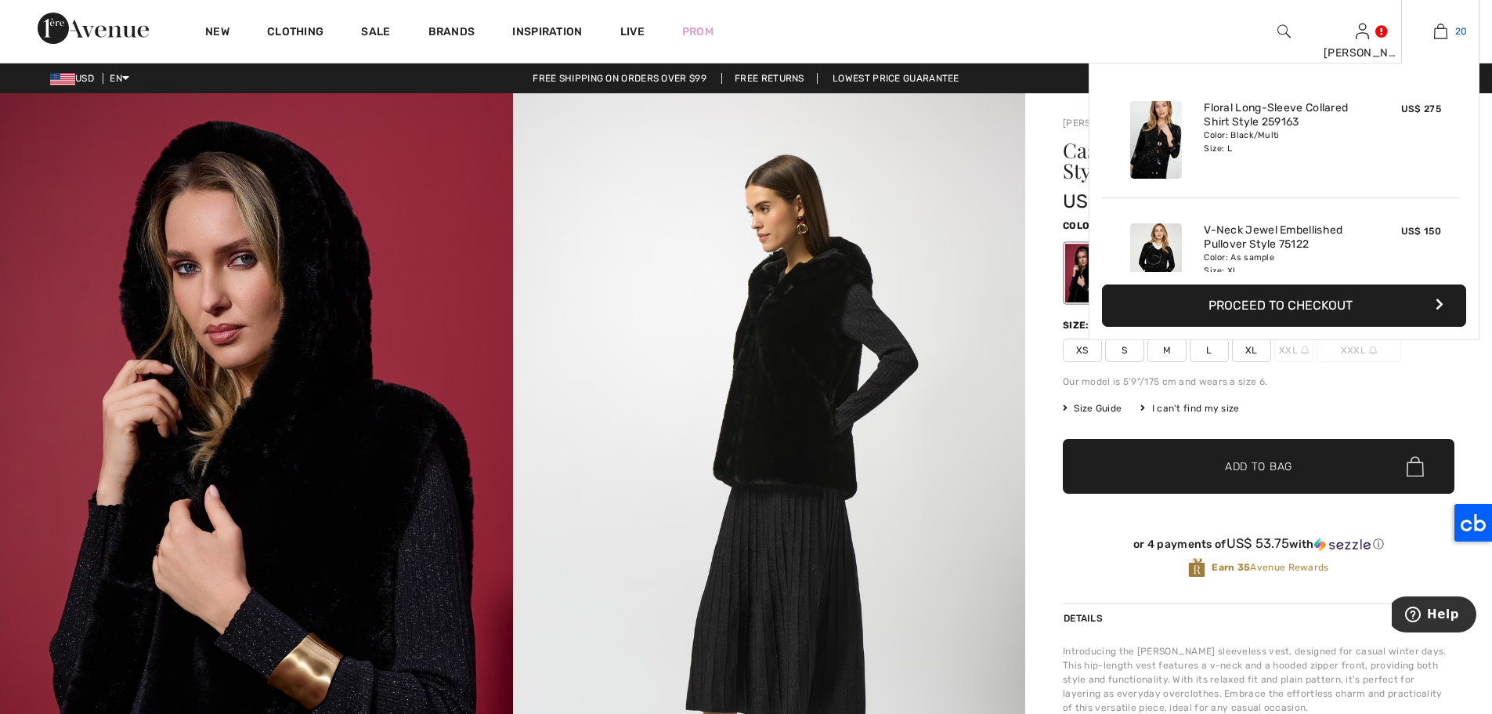
click at [1448, 32] on link "20" at bounding box center [1440, 31] width 77 height 19
